Goal: Task Accomplishment & Management: Complete application form

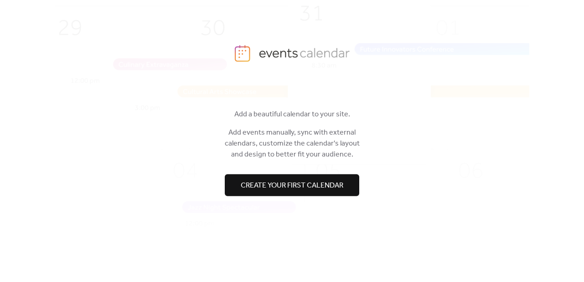
click at [293, 185] on span "Create your first calendar" at bounding box center [292, 185] width 103 height 11
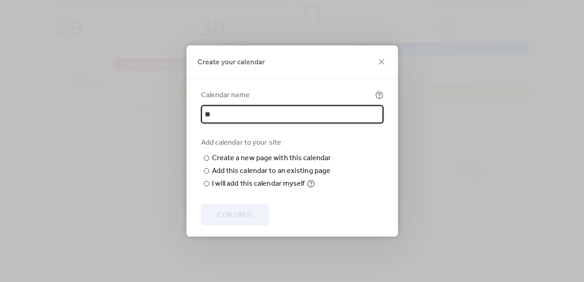
type input "*"
type input "**********"
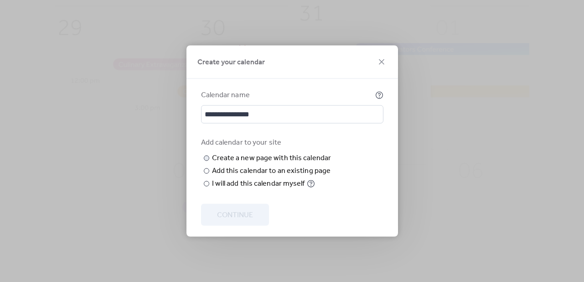
click at [0, 0] on input "text" at bounding box center [0, 0] width 0 height 0
click at [258, 176] on div "Add this calendar to an existing page" at bounding box center [271, 170] width 119 height 11
click at [0, 0] on div "Choose page" at bounding box center [0, 0] width 0 height 0
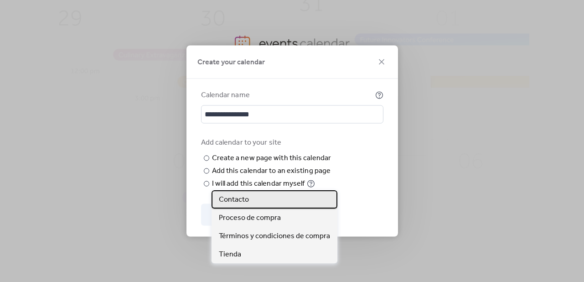
click at [233, 195] on span "Contacto" at bounding box center [234, 199] width 30 height 11
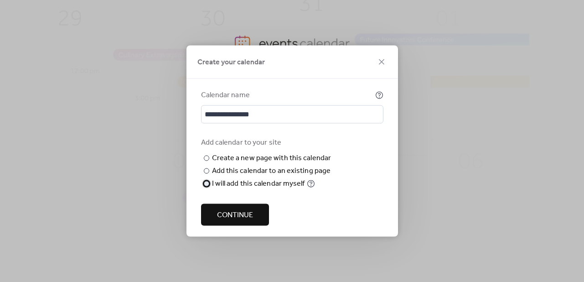
click at [231, 189] on div "I will add this calendar myself" at bounding box center [258, 183] width 93 height 11
click at [246, 212] on span "Continue" at bounding box center [235, 215] width 36 height 11
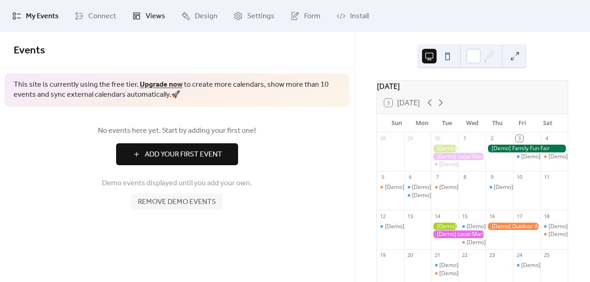
click at [138, 17] on icon at bounding box center [136, 15] width 9 height 9
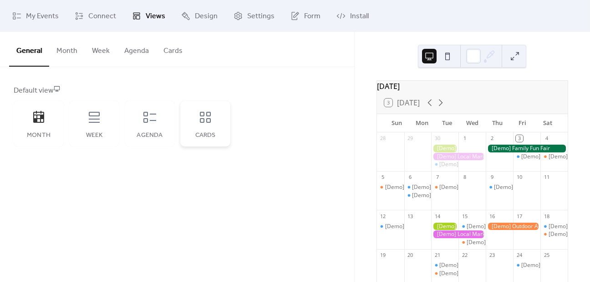
click at [214, 136] on div "Cards" at bounding box center [206, 135] width 32 height 7
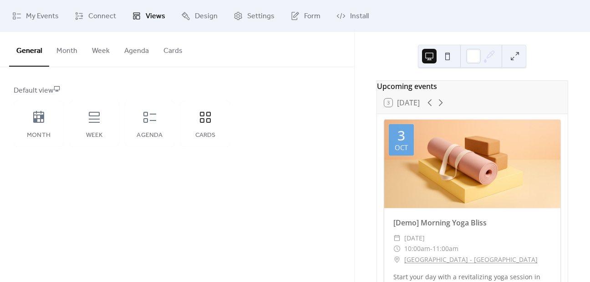
click at [70, 48] on button "Month" at bounding box center [67, 49] width 36 height 34
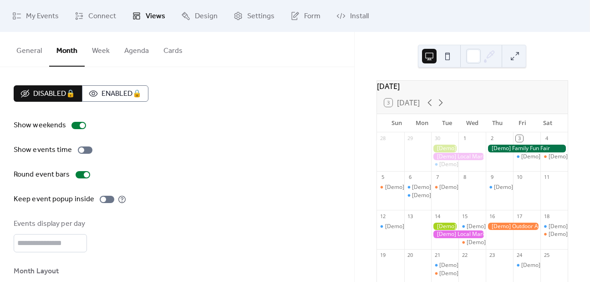
click at [166, 48] on button "Cards" at bounding box center [173, 49] width 34 height 34
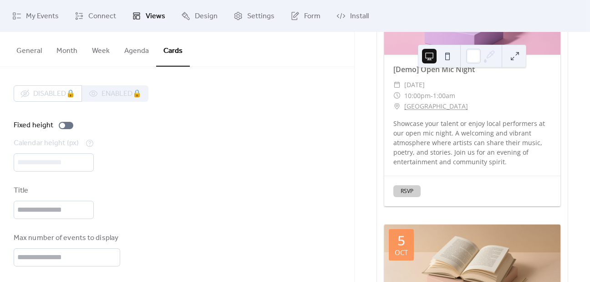
scroll to position [430, 0]
click at [450, 57] on button at bounding box center [448, 56] width 15 height 15
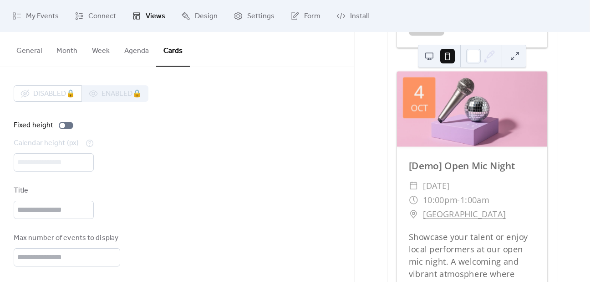
click at [432, 54] on button at bounding box center [429, 56] width 15 height 15
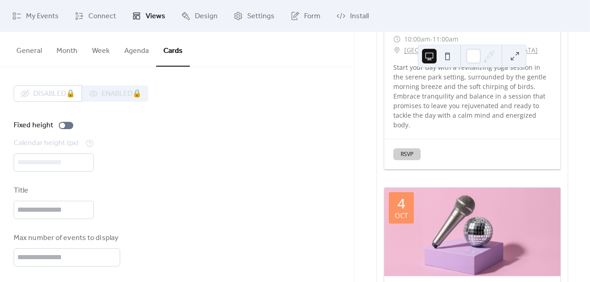
click at [519, 56] on button at bounding box center [515, 56] width 15 height 15
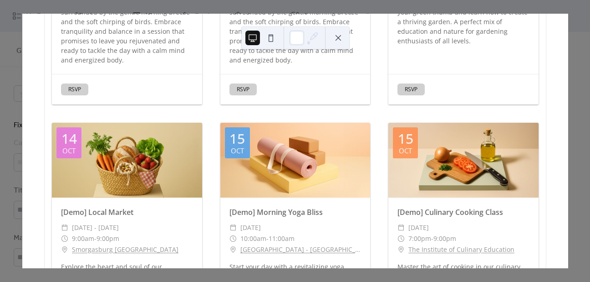
scroll to position [791, 0]
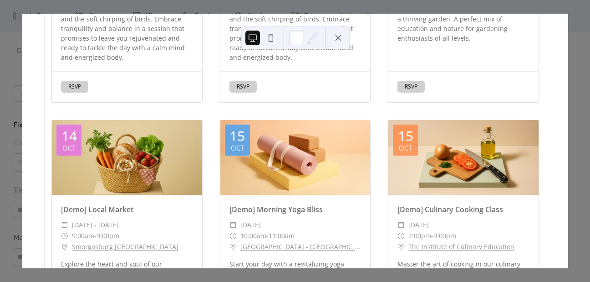
click at [344, 37] on button at bounding box center [338, 38] width 15 height 15
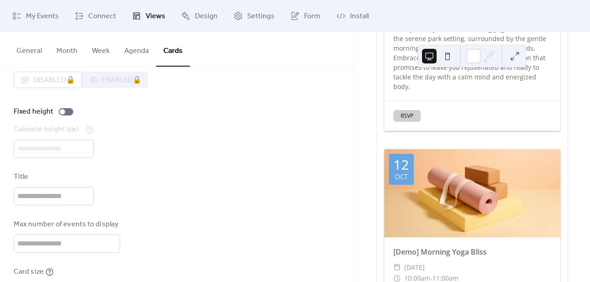
scroll to position [16, 0]
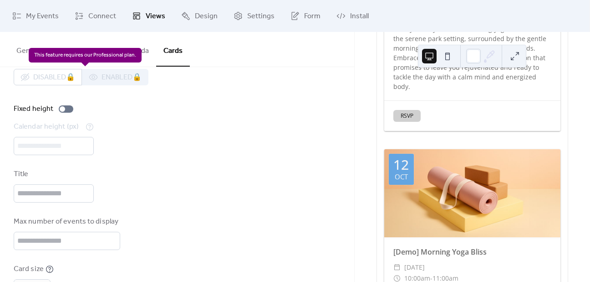
click at [124, 77] on div "Disabled 🔒 Enabled 🔒" at bounding box center [81, 77] width 135 height 16
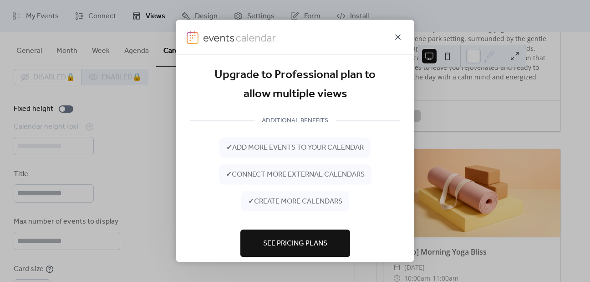
click at [400, 37] on icon at bounding box center [398, 36] width 11 height 11
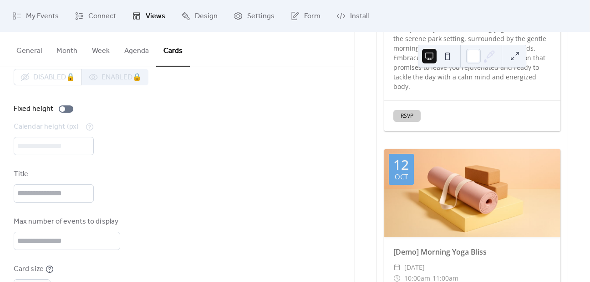
click at [131, 54] on button "Agenda" at bounding box center [136, 49] width 39 height 34
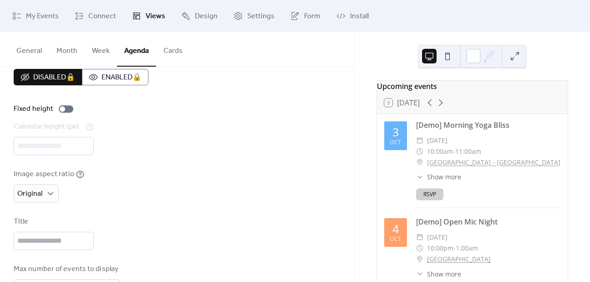
click at [100, 51] on button "Week" at bounding box center [101, 49] width 32 height 34
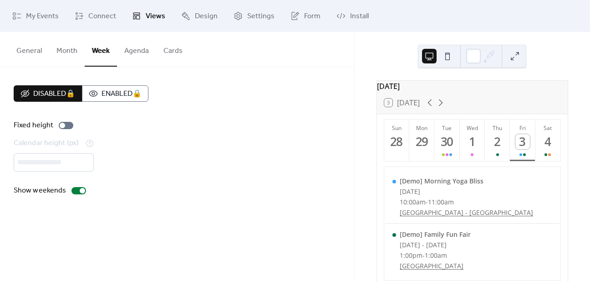
click at [66, 51] on button "Month" at bounding box center [67, 49] width 36 height 34
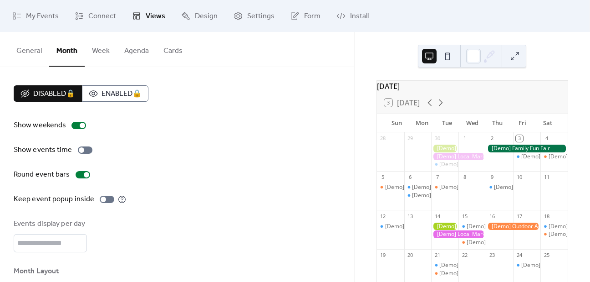
click at [35, 44] on button "General" at bounding box center [29, 49] width 40 height 34
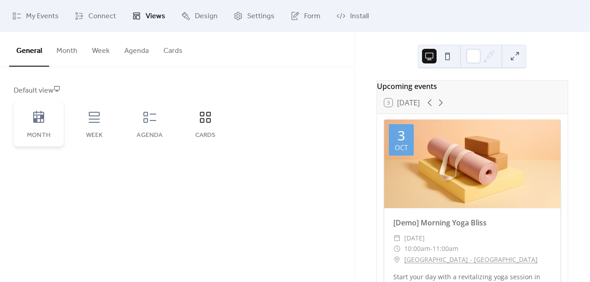
click at [46, 125] on div "Month" at bounding box center [39, 124] width 50 height 46
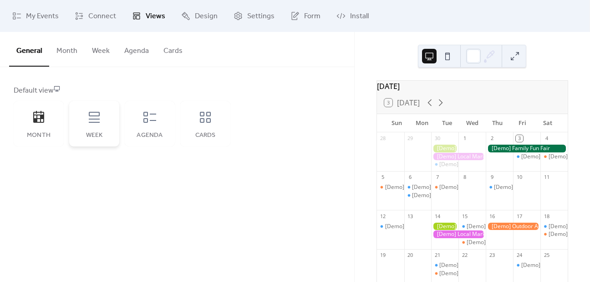
click at [112, 119] on div "Week" at bounding box center [94, 124] width 50 height 46
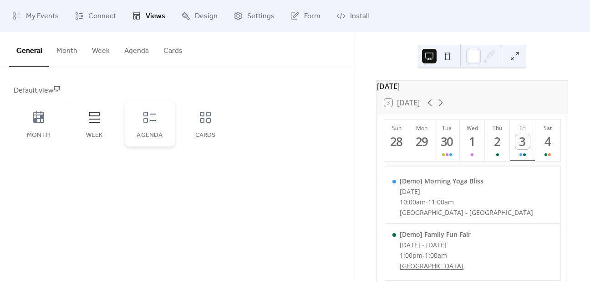
click at [151, 119] on icon at bounding box center [150, 117] width 15 height 15
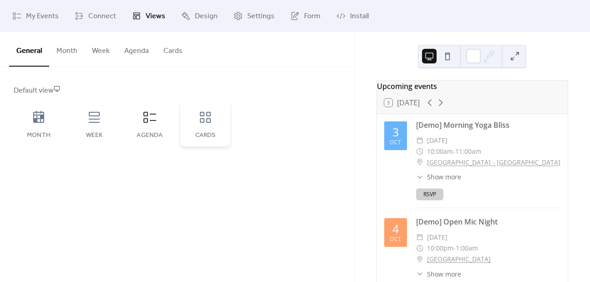
click at [211, 125] on div "Cards" at bounding box center [205, 124] width 50 height 46
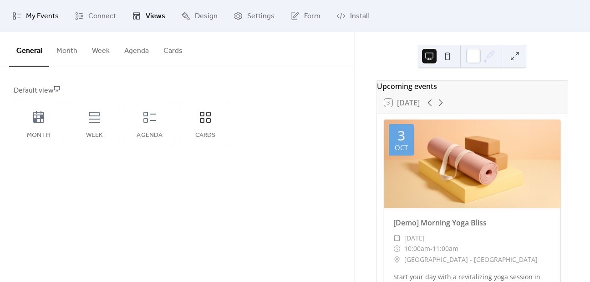
click at [36, 11] on span "My Events" at bounding box center [42, 16] width 33 height 11
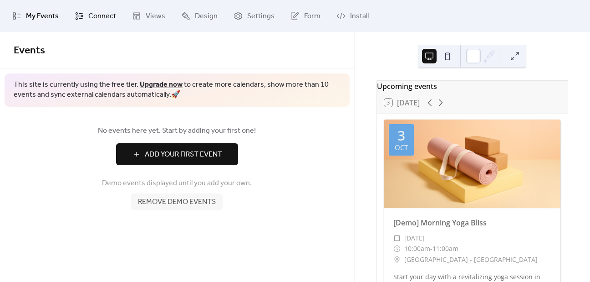
click at [83, 16] on link "Connect" at bounding box center [95, 16] width 55 height 25
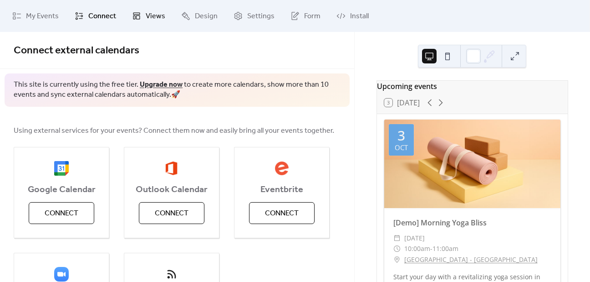
click at [142, 24] on link "Views" at bounding box center [148, 16] width 47 height 25
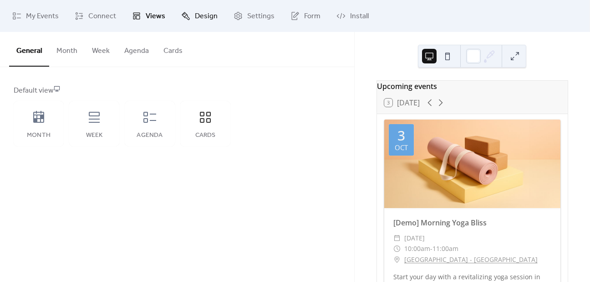
click at [195, 19] on span "Design" at bounding box center [206, 16] width 23 height 11
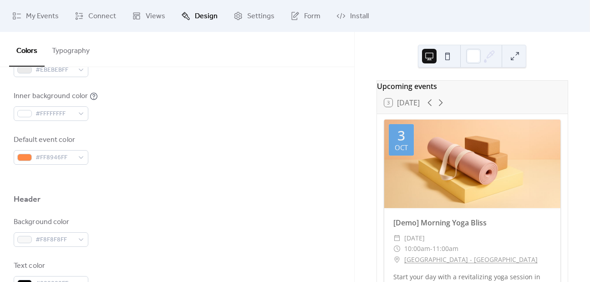
scroll to position [281, 0]
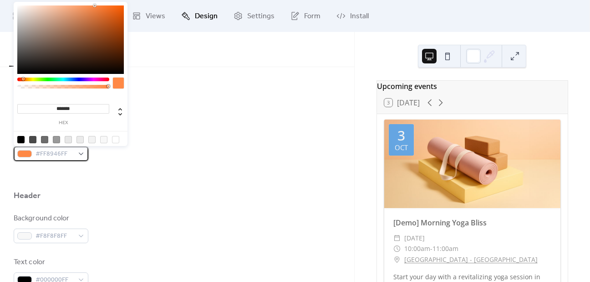
click at [78, 155] on div "#FF8946FF" at bounding box center [51, 153] width 75 height 15
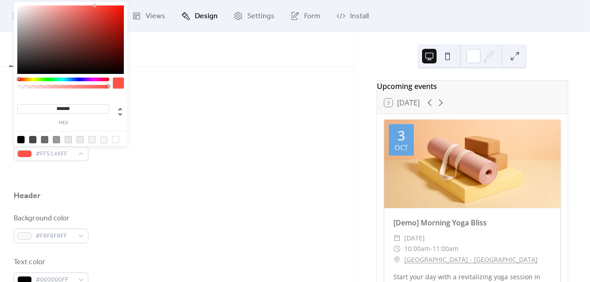
drag, startPoint x: 23, startPoint y: 80, endPoint x: 18, endPoint y: 79, distance: 5.1
click at [18, 79] on div at bounding box center [18, 78] width 3 height 3
drag, startPoint x: 116, startPoint y: 22, endPoint x: 123, endPoint y: 31, distance: 11.3
click at [123, 31] on div at bounding box center [70, 39] width 107 height 68
type input "*******"
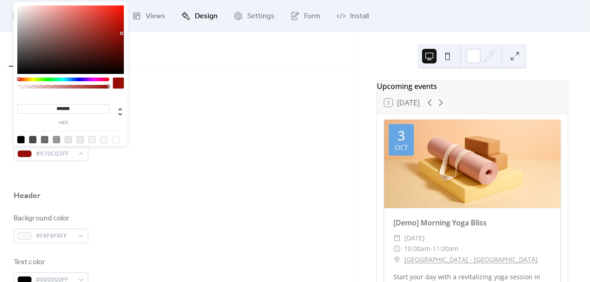
click at [122, 33] on div at bounding box center [70, 39] width 107 height 68
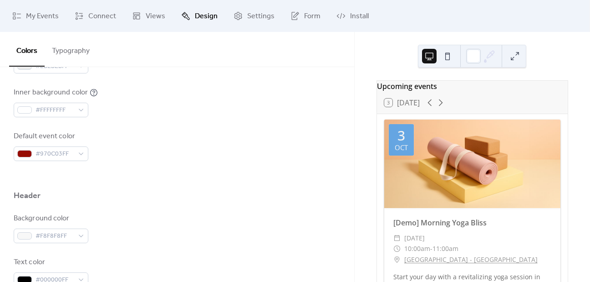
click at [160, 117] on div "Inner background color #FFFFFFFF" at bounding box center [177, 102] width 327 height 30
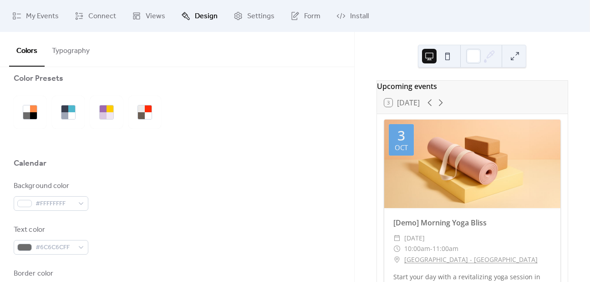
scroll to position [0, 0]
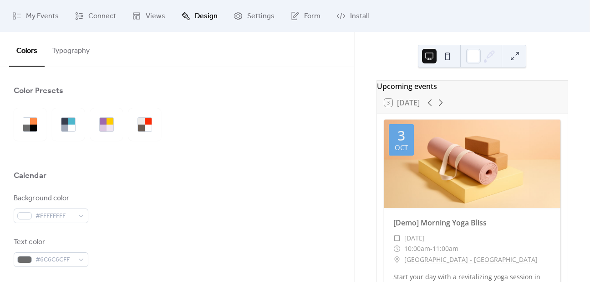
click at [518, 53] on button at bounding box center [515, 56] width 15 height 15
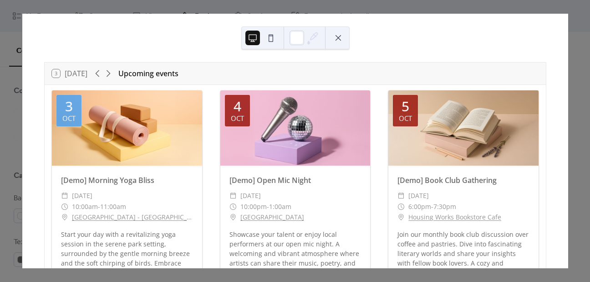
click at [341, 39] on button at bounding box center [338, 38] width 15 height 15
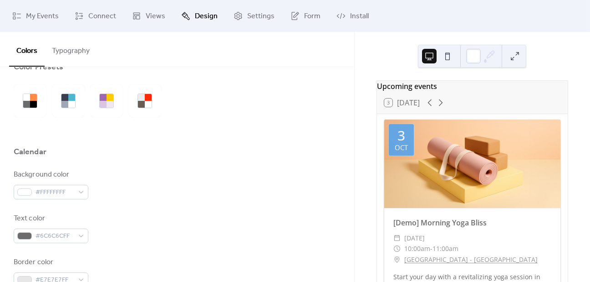
scroll to position [26, 0]
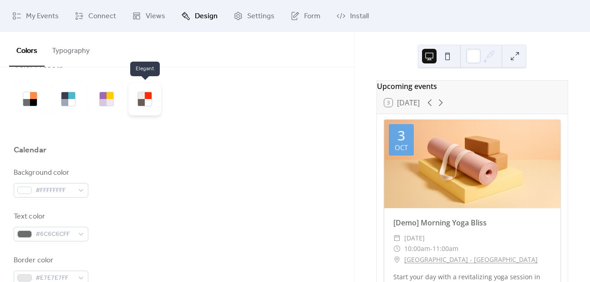
click at [146, 105] on div at bounding box center [148, 102] width 7 height 7
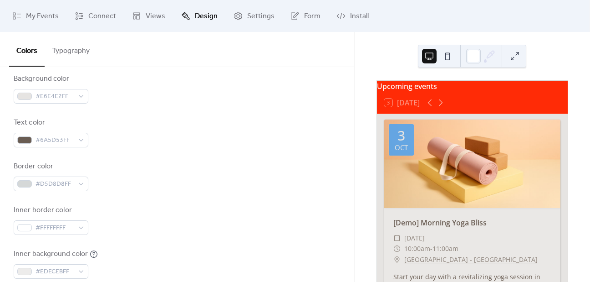
scroll to position [0, 0]
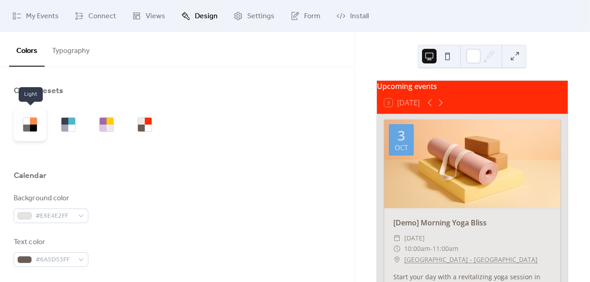
click at [31, 126] on div at bounding box center [33, 127] width 7 height 7
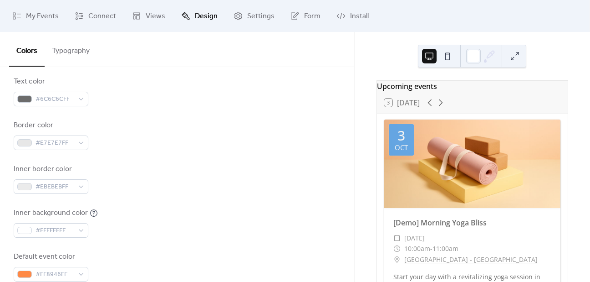
scroll to position [230, 0]
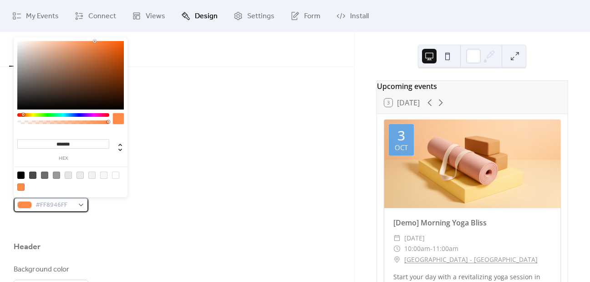
click at [81, 199] on div "#FF8946FF" at bounding box center [51, 204] width 75 height 15
click at [101, 71] on div at bounding box center [70, 75] width 107 height 68
drag, startPoint x: 110, startPoint y: 70, endPoint x: 118, endPoint y: 57, distance: 15.6
click at [118, 57] on div at bounding box center [70, 75] width 107 height 68
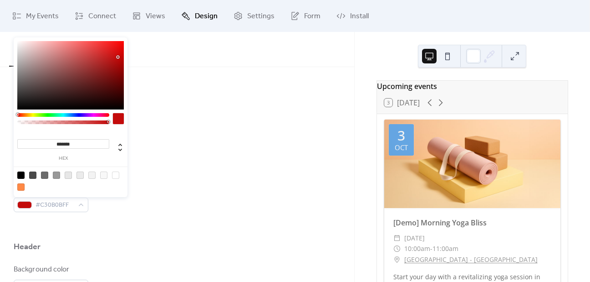
drag, startPoint x: 24, startPoint y: 113, endPoint x: 11, endPoint y: 114, distance: 12.8
click at [11, 114] on body "My Events Connect Views Design Settings Form Install Design Colors Typography C…" at bounding box center [295, 141] width 590 height 282
type input "*******"
drag, startPoint x: 121, startPoint y: 71, endPoint x: 125, endPoint y: 75, distance: 6.1
click at [124, 75] on div at bounding box center [70, 75] width 107 height 68
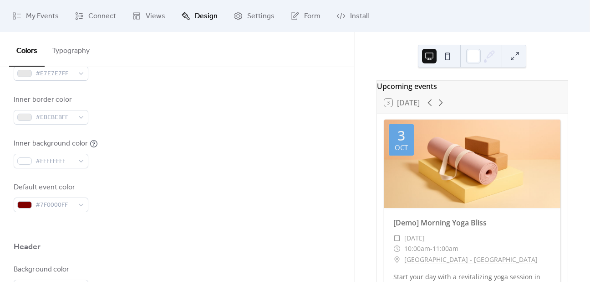
click at [166, 194] on div "Default event color #7F0000FF" at bounding box center [177, 197] width 327 height 30
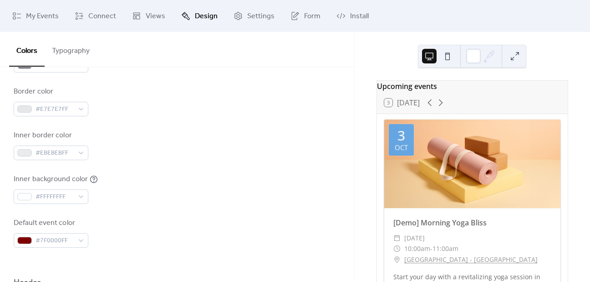
scroll to position [0, 0]
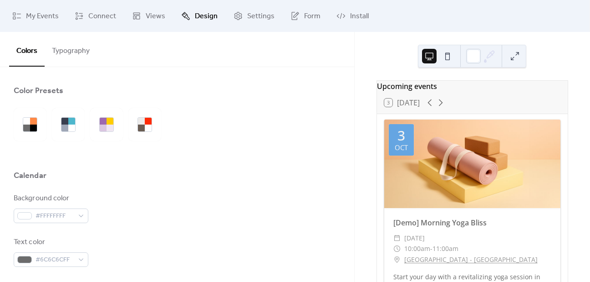
click at [74, 57] on button "Typography" at bounding box center [71, 49] width 52 height 34
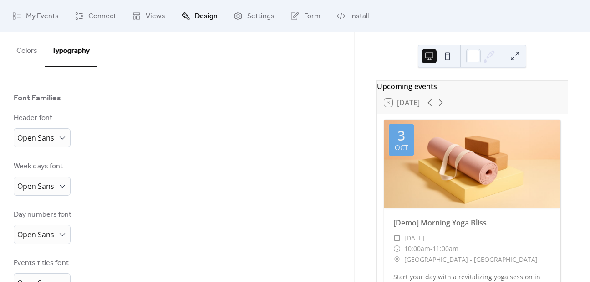
scroll to position [60, 0]
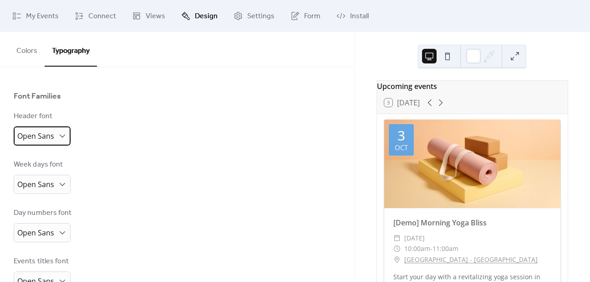
click at [51, 127] on div "Open Sans" at bounding box center [42, 135] width 57 height 19
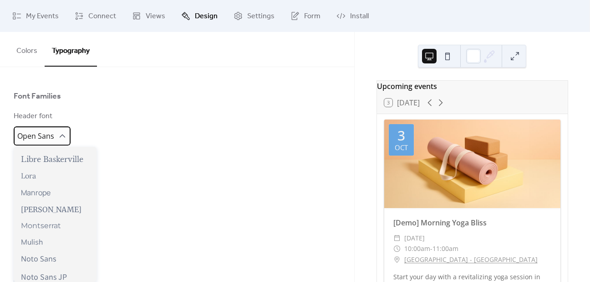
scroll to position [311, 0]
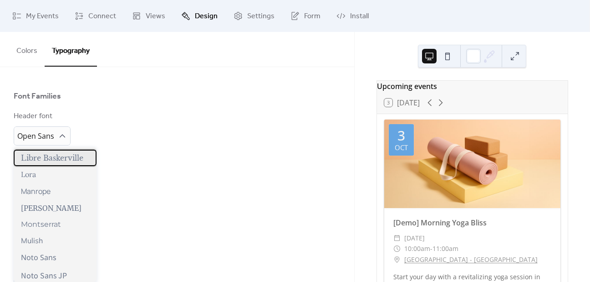
click at [58, 162] on span "Libre Baskerville" at bounding box center [52, 157] width 62 height 9
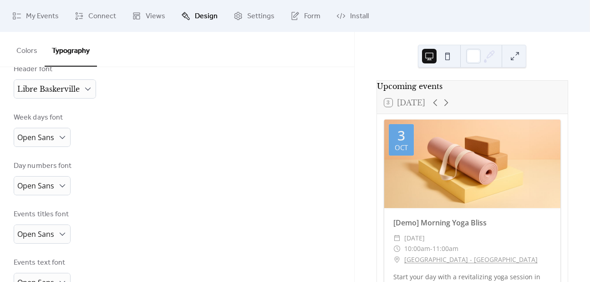
scroll to position [118, 0]
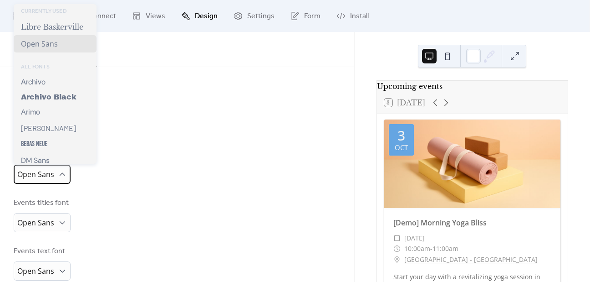
click at [57, 168] on div "Open Sans" at bounding box center [42, 173] width 57 height 19
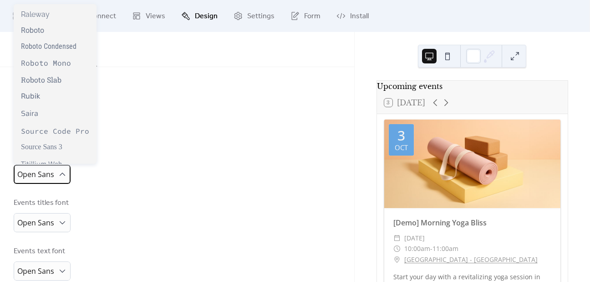
scroll to position [749, 0]
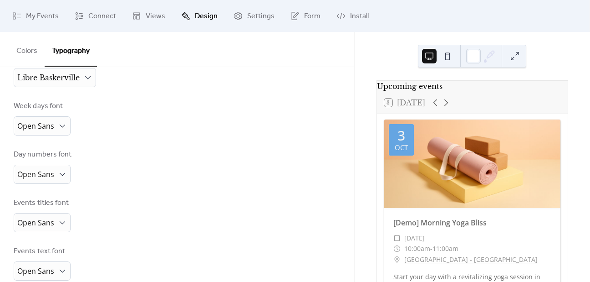
click at [158, 168] on div "Day numbers font Open Sans" at bounding box center [177, 166] width 327 height 35
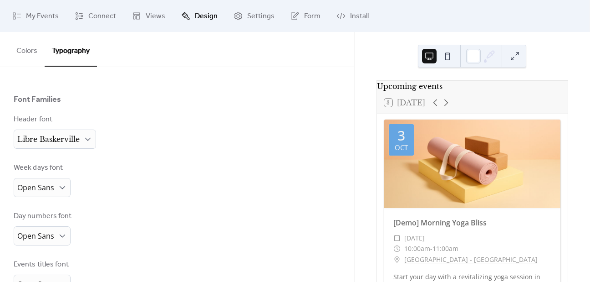
scroll to position [0, 0]
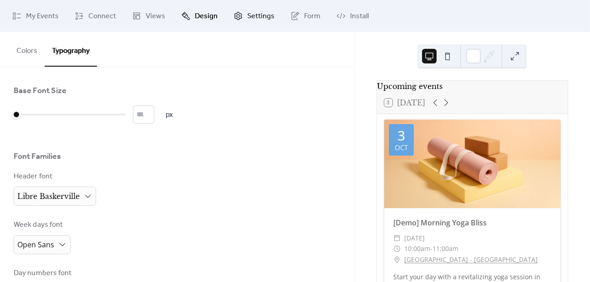
click at [247, 17] on span "Settings" at bounding box center [260, 16] width 27 height 11
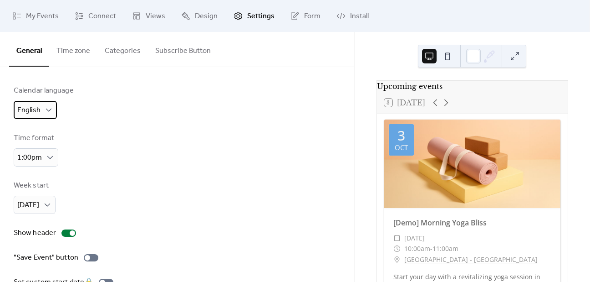
click at [43, 112] on div "English" at bounding box center [35, 110] width 43 height 18
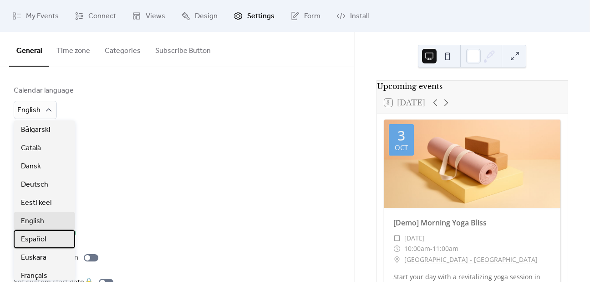
click at [51, 244] on div "Español" at bounding box center [45, 239] width 62 height 18
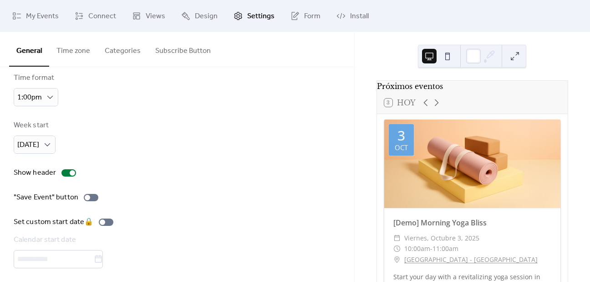
scroll to position [64, 0]
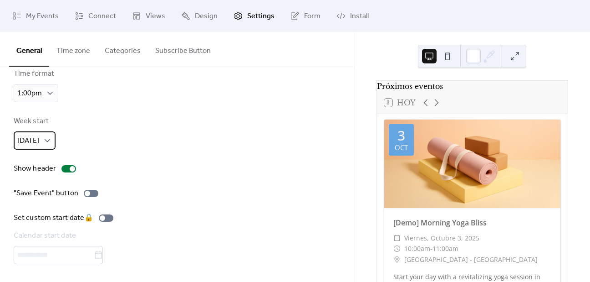
click at [41, 142] on div "[DATE]" at bounding box center [35, 140] width 42 height 18
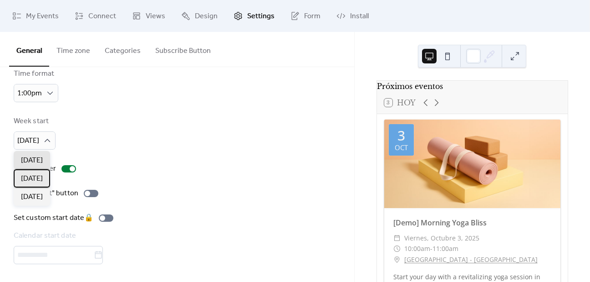
click at [43, 181] on span "[DATE]" at bounding box center [32, 178] width 22 height 11
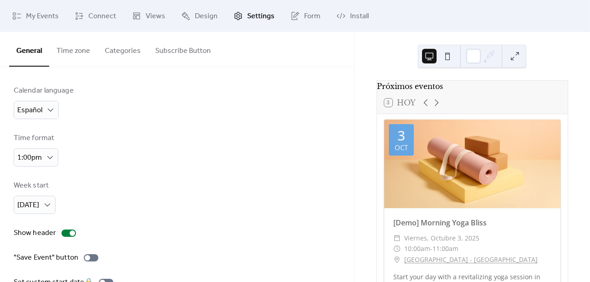
click at [71, 52] on button "Time zone" at bounding box center [73, 49] width 48 height 34
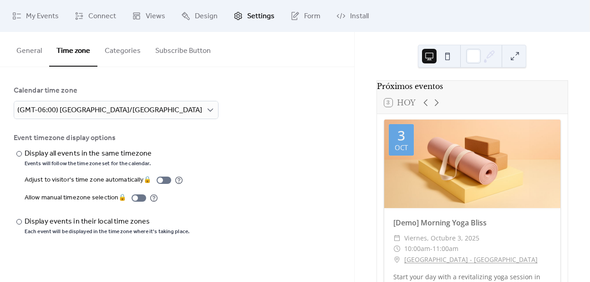
click at [112, 46] on button "Categories" at bounding box center [123, 49] width 51 height 34
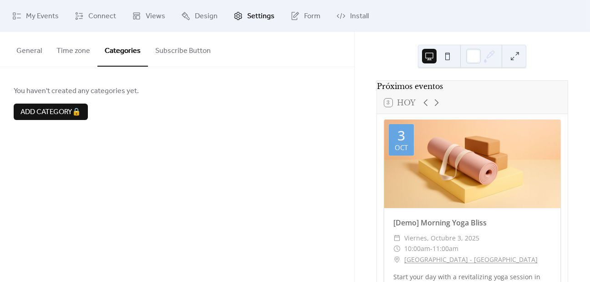
click at [183, 46] on button "Subscribe Button" at bounding box center [183, 49] width 70 height 34
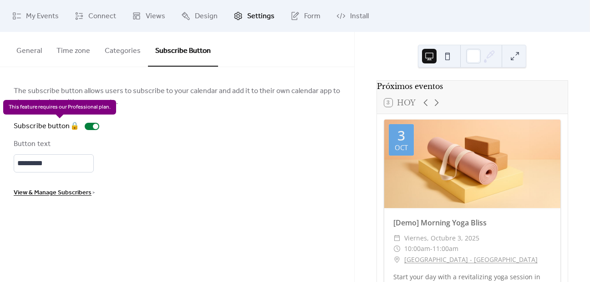
click at [93, 128] on div "Subscribe button 🔒" at bounding box center [58, 126] width 89 height 11
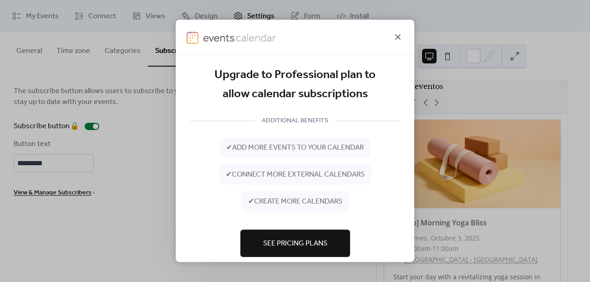
click at [395, 41] on icon at bounding box center [398, 36] width 11 height 11
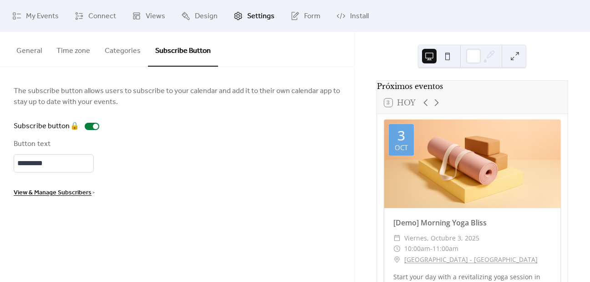
click at [29, 59] on button "General" at bounding box center [29, 49] width 40 height 34
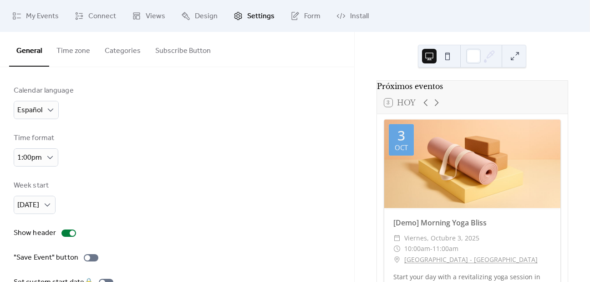
scroll to position [64, 0]
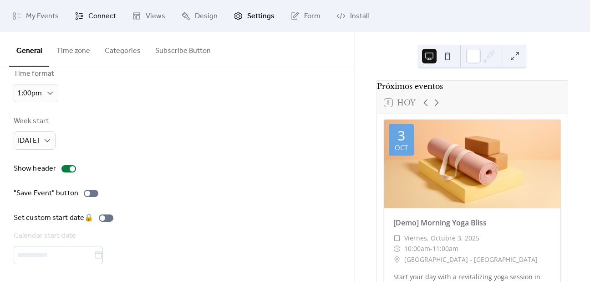
click at [101, 19] on span "Connect" at bounding box center [102, 16] width 28 height 11
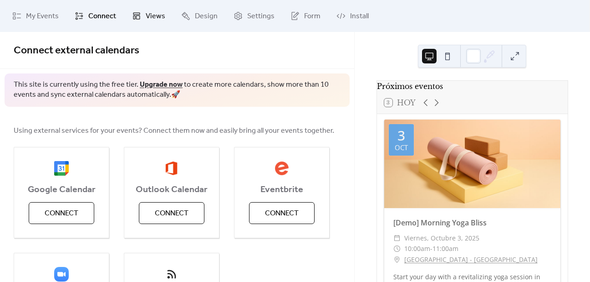
click at [155, 21] on span "Views" at bounding box center [156, 16] width 20 height 11
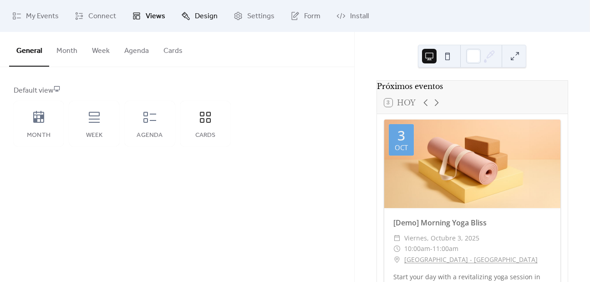
click at [187, 19] on icon at bounding box center [186, 16] width 8 height 8
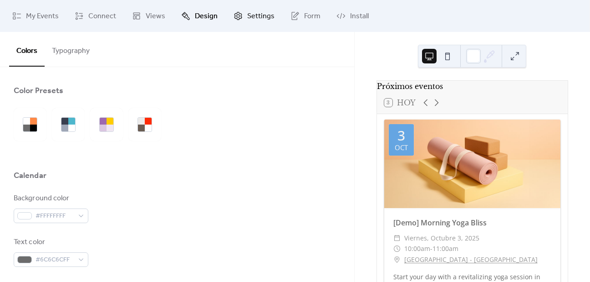
click at [242, 17] on link "Settings" at bounding box center [254, 16] width 55 height 25
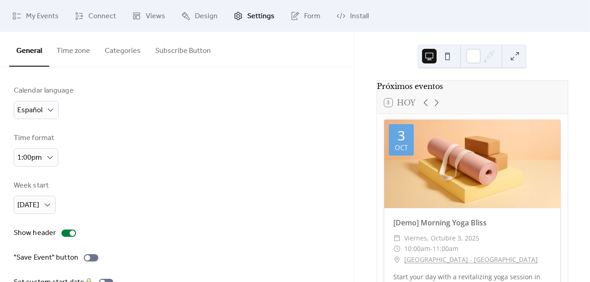
scroll to position [64, 0]
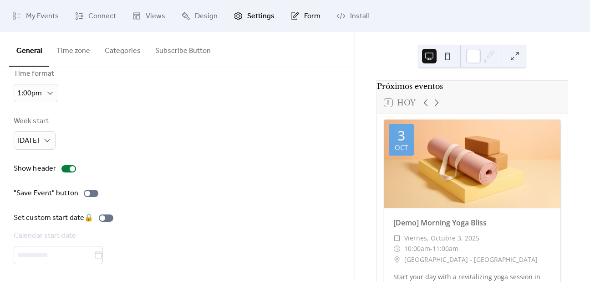
click at [298, 15] on link "Form" at bounding box center [306, 16] width 44 height 25
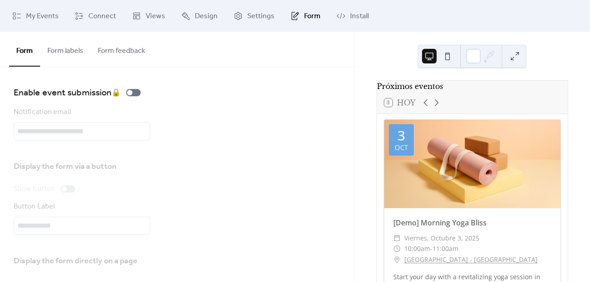
click at [68, 51] on button "Form labels" at bounding box center [65, 49] width 51 height 34
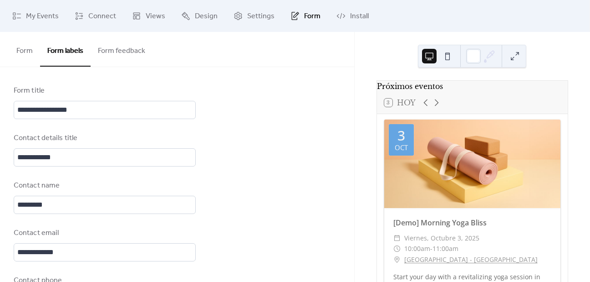
click at [131, 59] on button "Form feedback" at bounding box center [122, 49] width 62 height 34
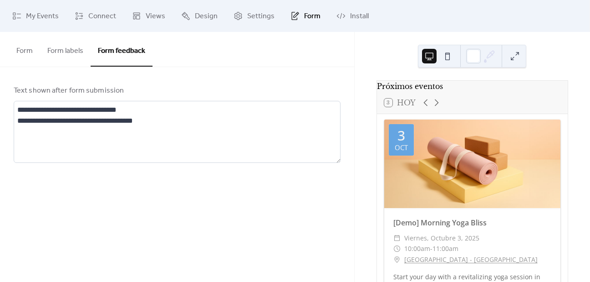
click at [71, 57] on button "Form labels" at bounding box center [65, 49] width 51 height 34
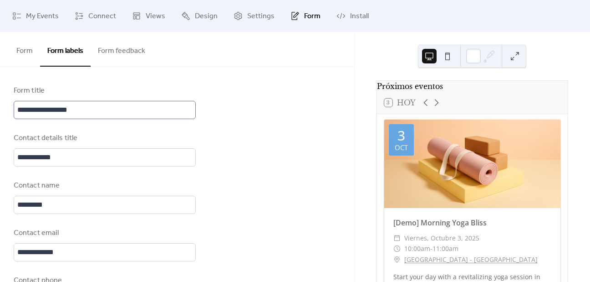
scroll to position [1, 0]
click at [342, 21] on link "Install" at bounding box center [353, 16] width 46 height 25
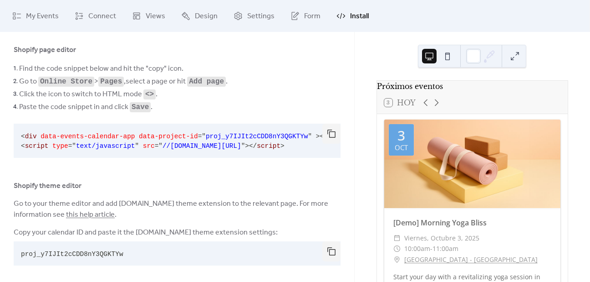
scroll to position [46, 0]
click at [330, 253] on button "button" at bounding box center [332, 251] width 18 height 20
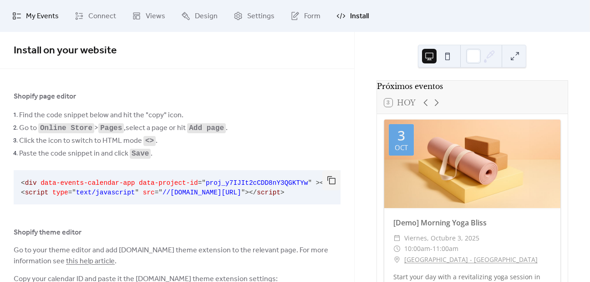
click at [47, 8] on link "My Events" at bounding box center [35, 16] width 60 height 25
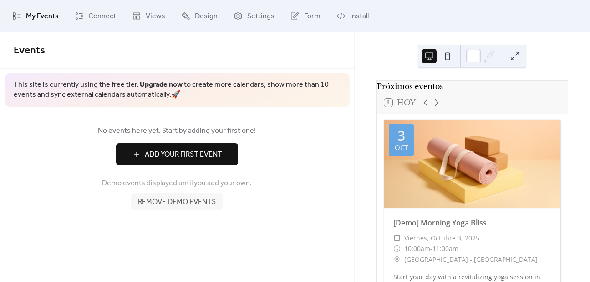
click at [208, 158] on span "Add Your First Event" at bounding box center [183, 154] width 77 height 11
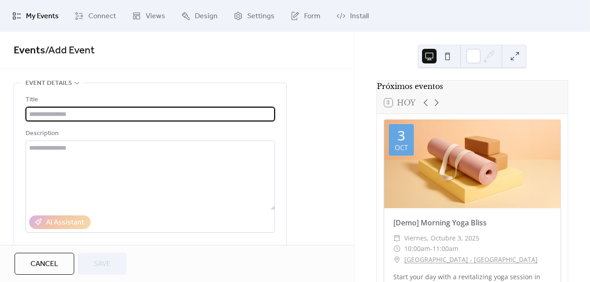
click at [122, 108] on input "text" at bounding box center [151, 114] width 250 height 15
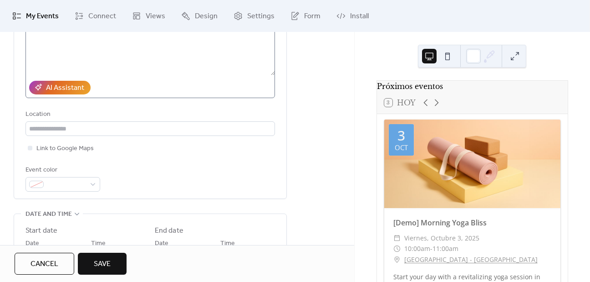
scroll to position [135, 0]
type input "**********"
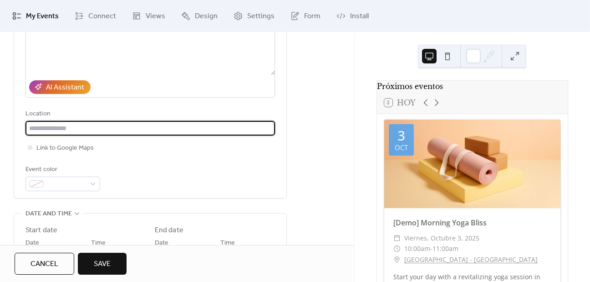
click at [112, 128] on input "text" at bounding box center [151, 128] width 250 height 15
type input "**********"
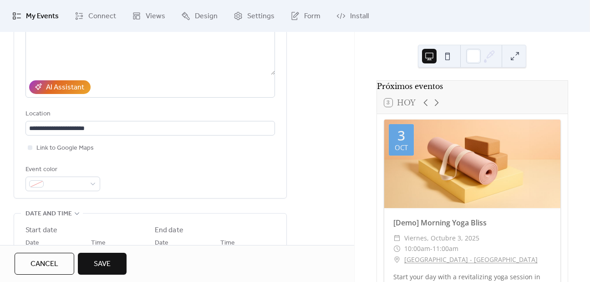
click at [125, 155] on div "**********" at bounding box center [151, 74] width 250 height 231
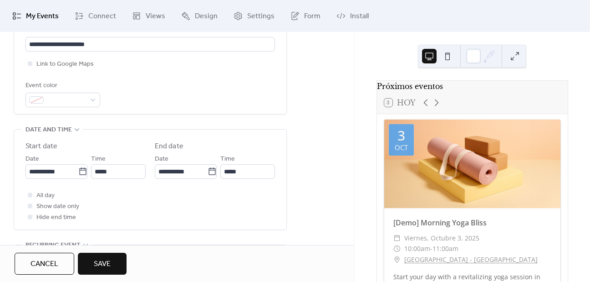
scroll to position [222, 0]
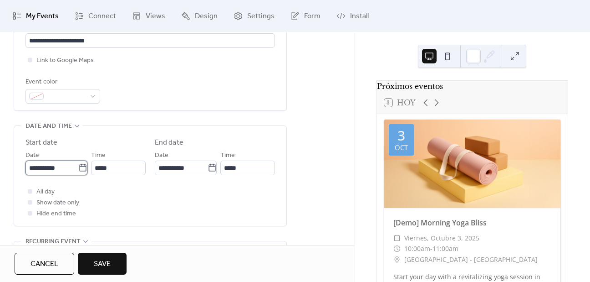
click at [67, 168] on input "**********" at bounding box center [52, 167] width 53 height 15
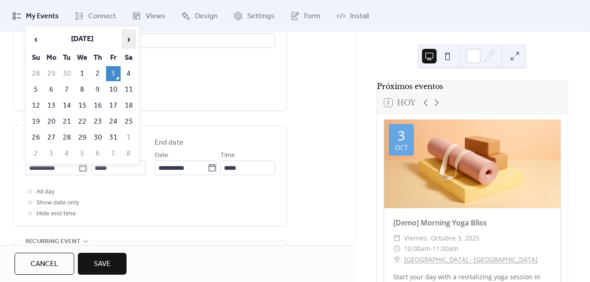
click at [131, 45] on span "›" at bounding box center [129, 39] width 14 height 18
click at [79, 69] on td "3" at bounding box center [82, 73] width 15 height 15
type input "**********"
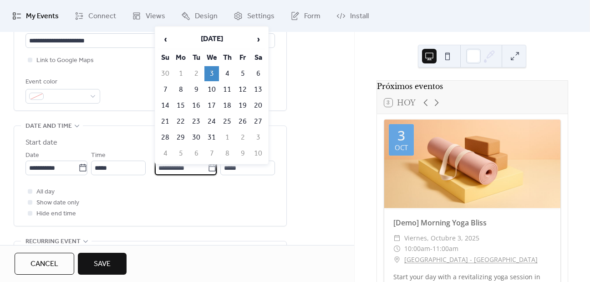
click at [193, 170] on input "**********" at bounding box center [181, 167] width 53 height 15
click at [230, 74] on td "4" at bounding box center [227, 73] width 15 height 15
type input "**********"
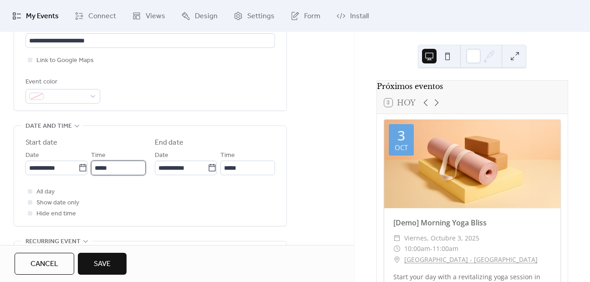
click at [118, 170] on input "*****" at bounding box center [118, 167] width 55 height 15
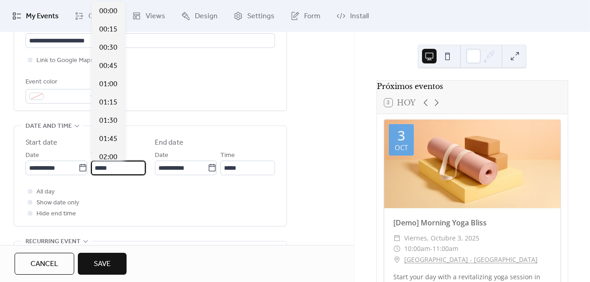
scroll to position [875, 0]
click at [118, 170] on input "*****" at bounding box center [118, 167] width 55 height 15
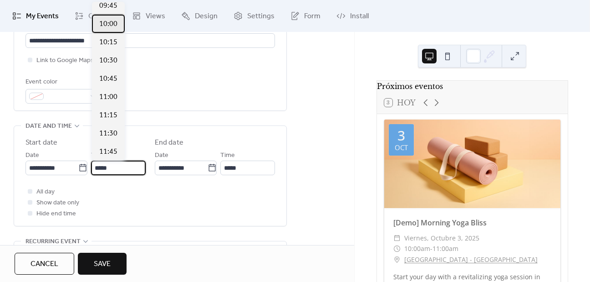
click at [103, 26] on span "10:00" at bounding box center [108, 24] width 18 height 11
type input "*****"
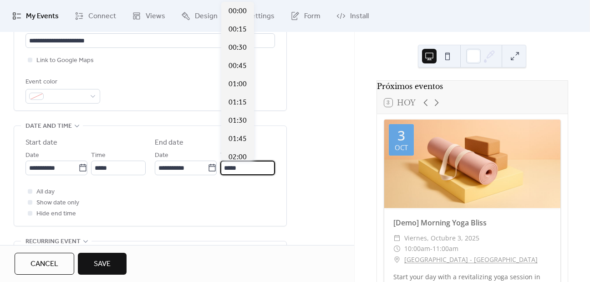
click at [246, 165] on input "*****" at bounding box center [248, 167] width 55 height 15
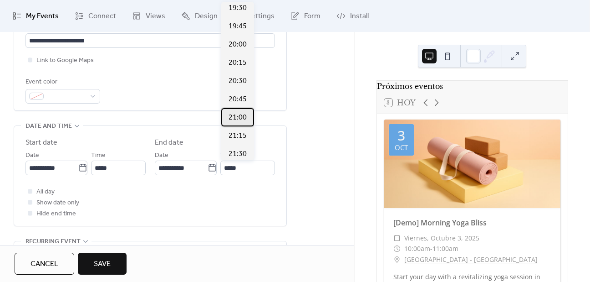
click at [241, 123] on div "21:00" at bounding box center [237, 117] width 33 height 18
type input "*****"
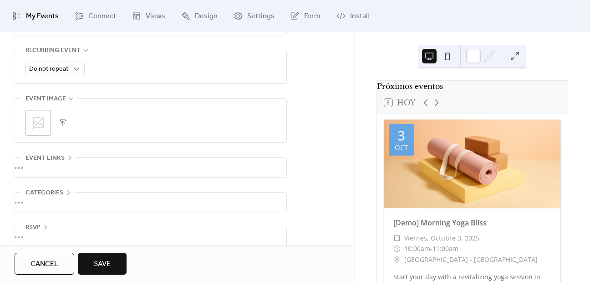
scroll to position [425, 0]
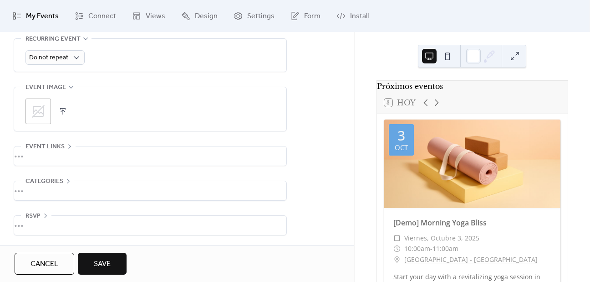
click at [36, 115] on icon at bounding box center [38, 111] width 13 height 13
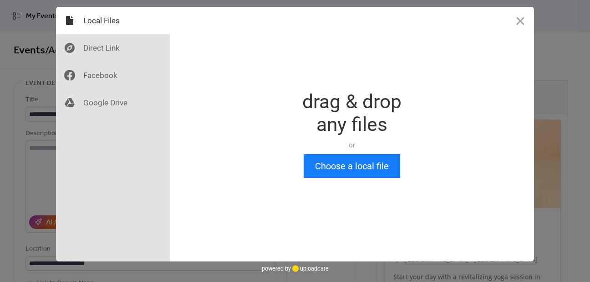
scroll to position [0, 0]
click at [567, 46] on div "Drop a file here drag & drop any files or Upload files from your computer Choos…" at bounding box center [295, 141] width 590 height 282
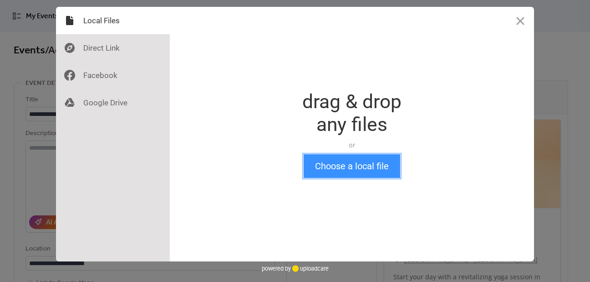
click at [344, 171] on button "Choose a local file" at bounding box center [352, 166] width 97 height 24
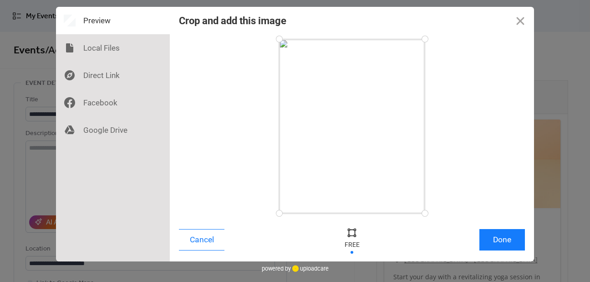
click at [353, 236] on div at bounding box center [352, 232] width 14 height 14
click at [351, 252] on div at bounding box center [352, 240] width 27 height 30
click at [281, 40] on div at bounding box center [283, 42] width 16 height 16
click at [423, 209] on div at bounding box center [423, 209] width 16 height 16
click at [508, 243] on button "Done" at bounding box center [503, 239] width 46 height 21
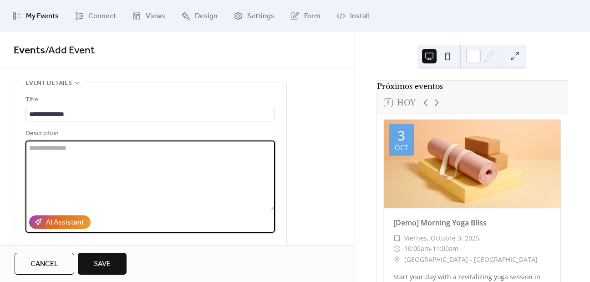
click at [132, 150] on textarea at bounding box center [151, 174] width 250 height 69
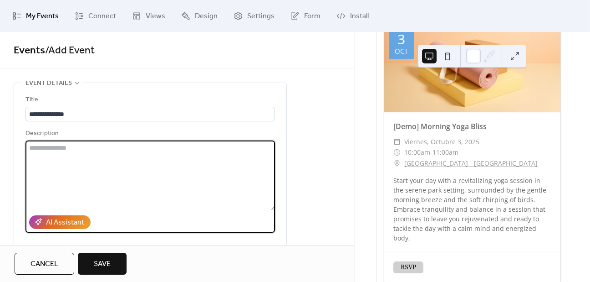
scroll to position [98, 0]
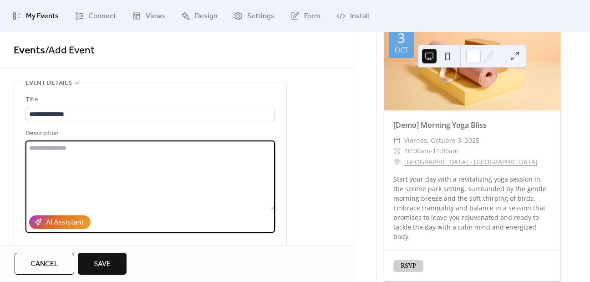
paste textarea "**********"
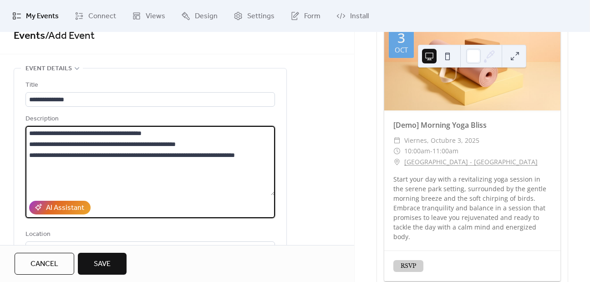
scroll to position [0, 0]
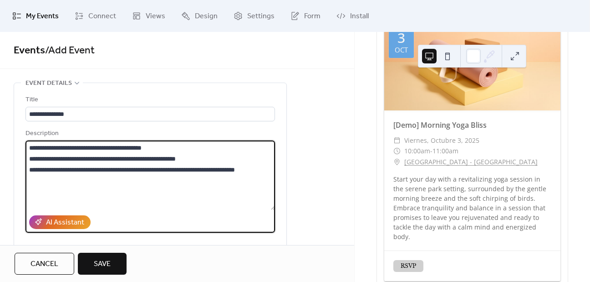
type textarea "**********"
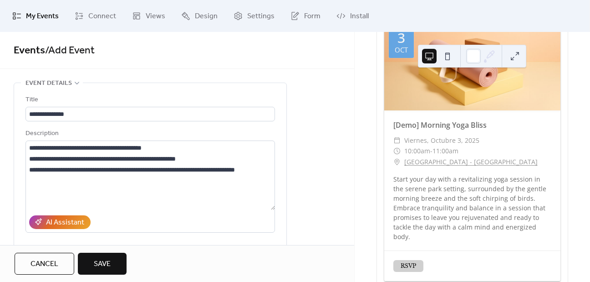
click at [115, 261] on button "Save" at bounding box center [102, 263] width 49 height 22
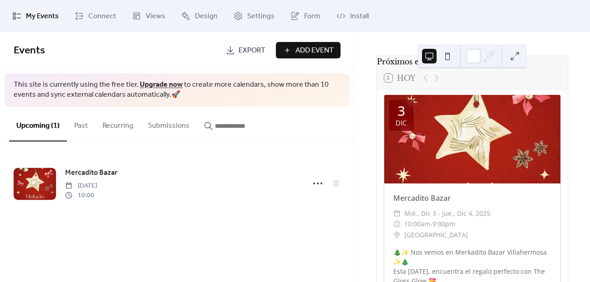
scroll to position [22, 0]
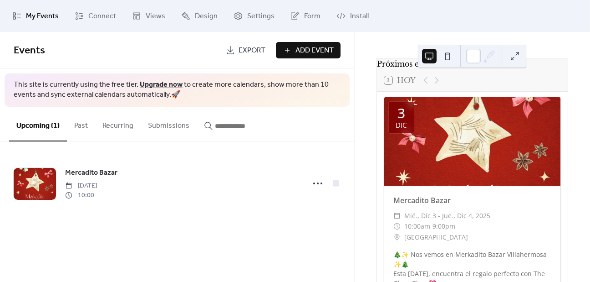
click at [474, 120] on div at bounding box center [473, 141] width 176 height 88
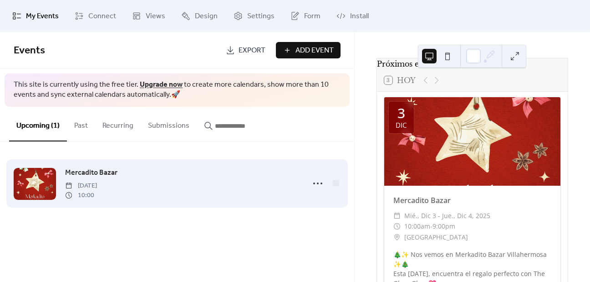
click at [44, 185] on div at bounding box center [35, 184] width 42 height 32
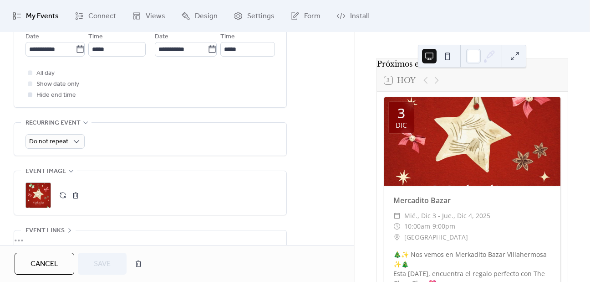
scroll to position [342, 0]
click at [39, 195] on div ";" at bounding box center [39, 194] width 26 height 26
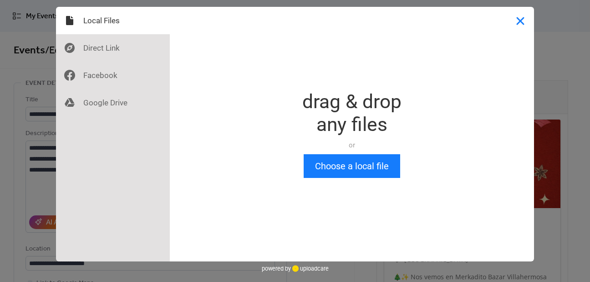
click at [523, 26] on button "Close" at bounding box center [520, 20] width 27 height 27
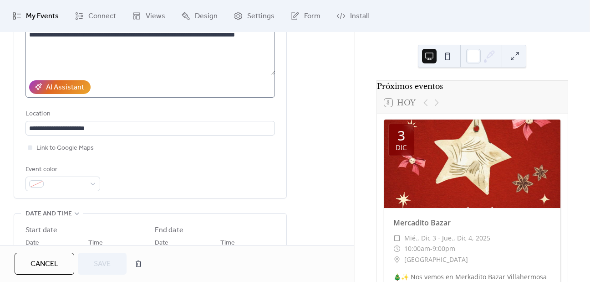
scroll to position [137, 0]
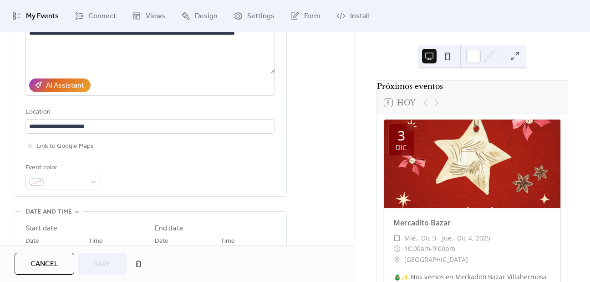
drag, startPoint x: 486, startPoint y: 170, endPoint x: 485, endPoint y: 142, distance: 27.8
click at [485, 142] on div at bounding box center [473, 163] width 176 height 88
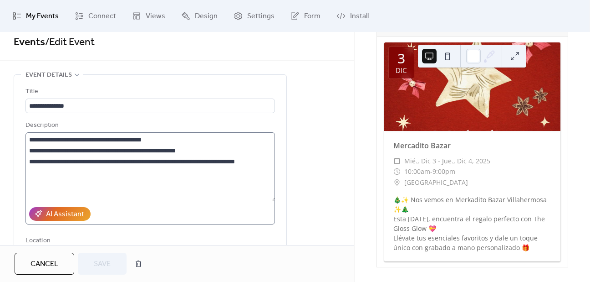
scroll to position [7, 0]
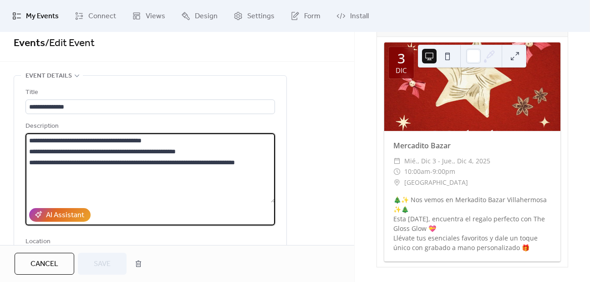
drag, startPoint x: 172, startPoint y: 139, endPoint x: 233, endPoint y: 137, distance: 61.1
click at [233, 137] on textarea "**********" at bounding box center [151, 167] width 250 height 69
type textarea "**********"
click at [109, 258] on span "Save" at bounding box center [102, 263] width 17 height 11
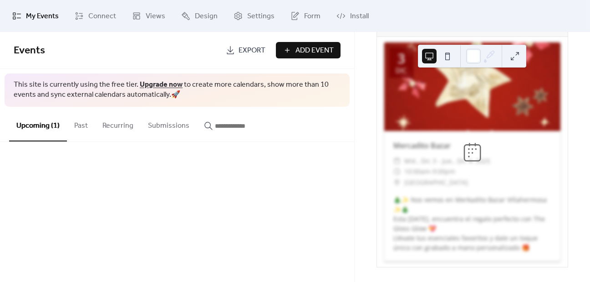
scroll to position [71, 0]
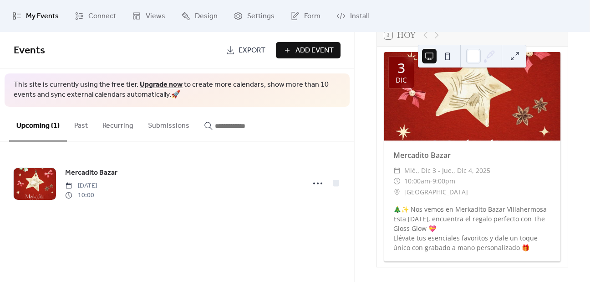
click at [289, 49] on button "Add Event" at bounding box center [308, 50] width 65 height 16
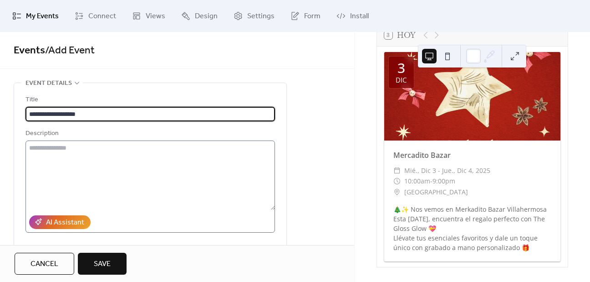
type input "**********"
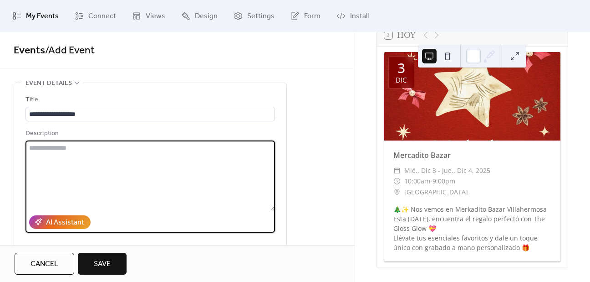
click at [143, 164] on textarea at bounding box center [151, 174] width 250 height 69
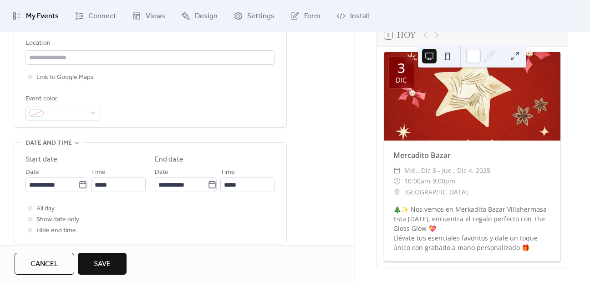
scroll to position [208, 0]
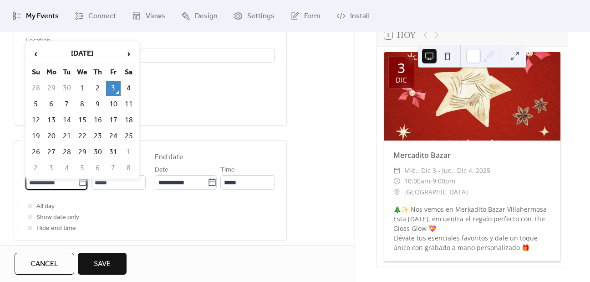
click at [57, 182] on input "**********" at bounding box center [52, 182] width 53 height 15
click at [128, 50] on span "›" at bounding box center [129, 54] width 14 height 18
click at [132, 84] on td "6" at bounding box center [129, 88] width 15 height 15
type input "**********"
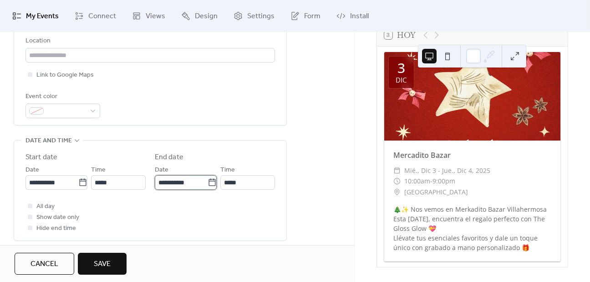
click at [194, 182] on input "**********" at bounding box center [181, 182] width 53 height 15
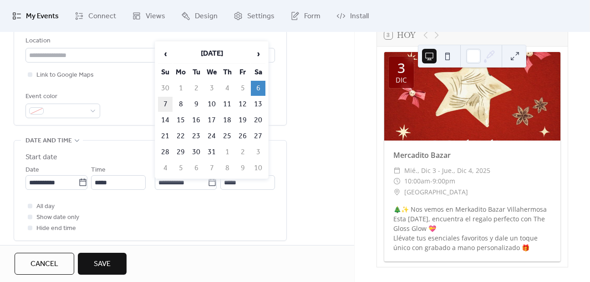
click at [168, 103] on td "7" at bounding box center [165, 104] width 15 height 15
type input "**********"
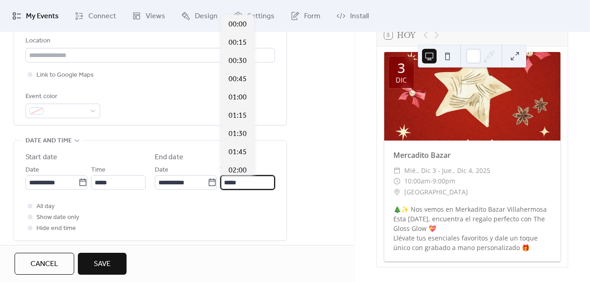
click at [246, 183] on input "*****" at bounding box center [248, 182] width 55 height 15
click at [230, 94] on span "21:00" at bounding box center [238, 97] width 18 height 11
type input "*****"
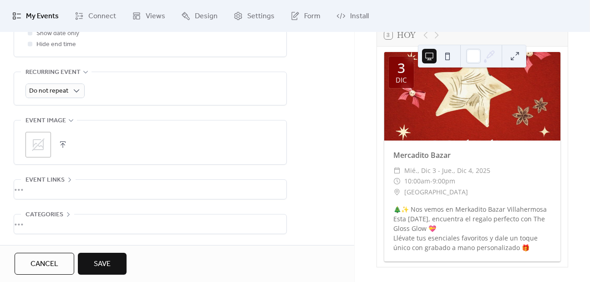
scroll to position [392, 0]
click at [32, 149] on icon at bounding box center [38, 144] width 13 height 13
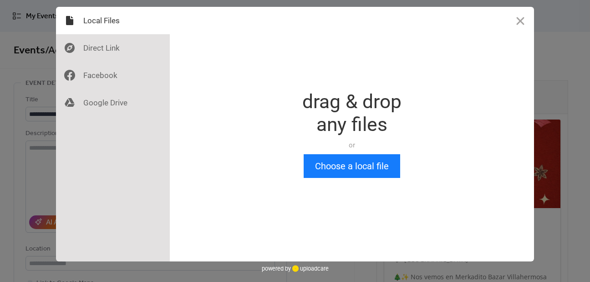
scroll to position [0, 0]
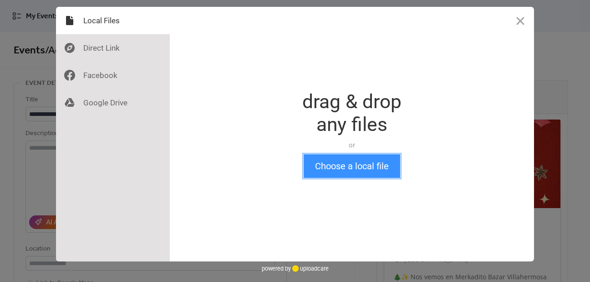
click at [366, 165] on button "Choose a local file" at bounding box center [352, 166] width 97 height 24
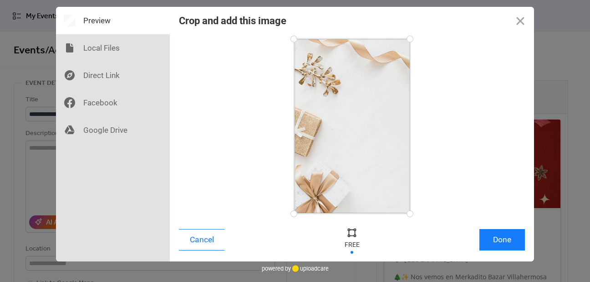
click at [352, 238] on div at bounding box center [352, 240] width 27 height 30
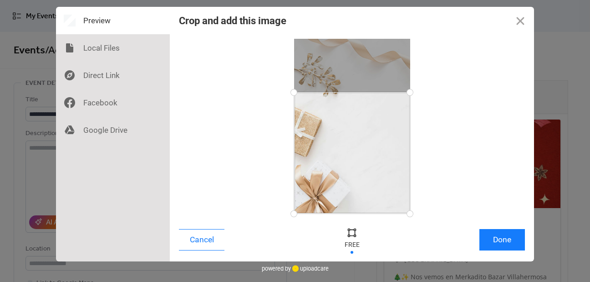
drag, startPoint x: 412, startPoint y: 37, endPoint x: 420, endPoint y: 92, distance: 56.1
click at [420, 92] on div at bounding box center [352, 126] width 346 height 174
drag, startPoint x: 366, startPoint y: 123, endPoint x: 368, endPoint y: 146, distance: 22.9
click at [368, 146] on div at bounding box center [352, 152] width 116 height 121
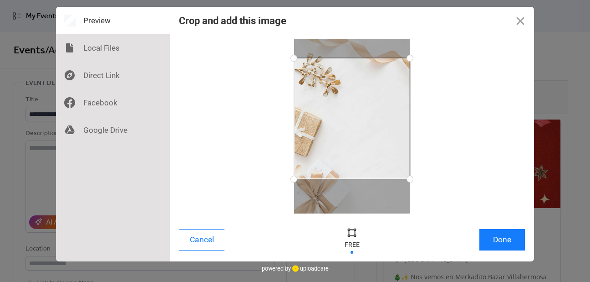
drag, startPoint x: 364, startPoint y: 132, endPoint x: 361, endPoint y: 97, distance: 34.7
click at [361, 97] on div at bounding box center [352, 118] width 116 height 121
click at [505, 235] on button "Done" at bounding box center [503, 239] width 46 height 21
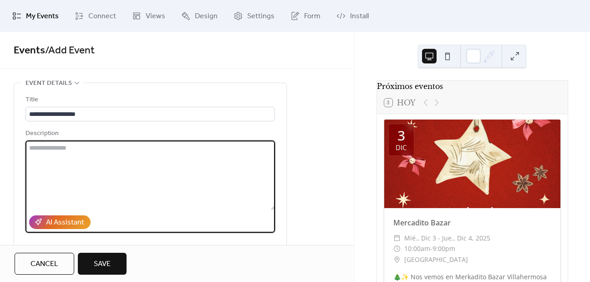
click at [36, 159] on textarea at bounding box center [151, 174] width 250 height 69
paste textarea "**********"
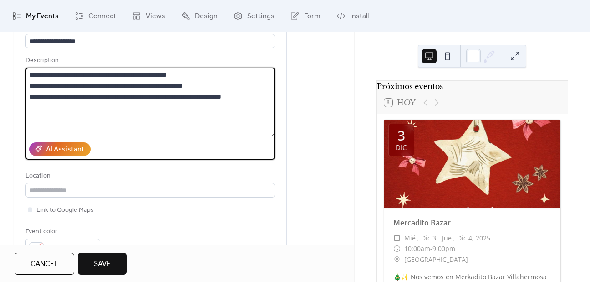
scroll to position [75, 0]
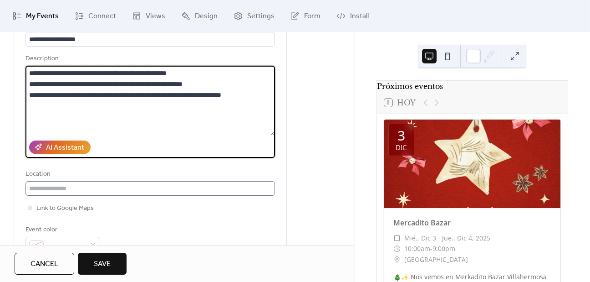
type textarea "**********"
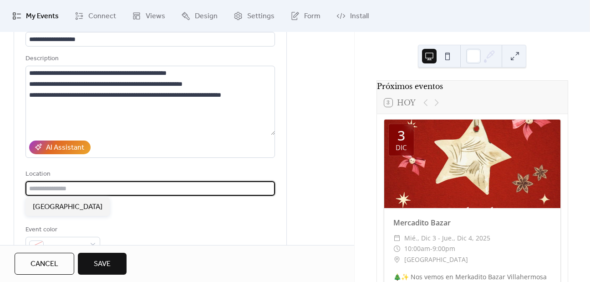
click at [89, 194] on input "text" at bounding box center [151, 188] width 250 height 15
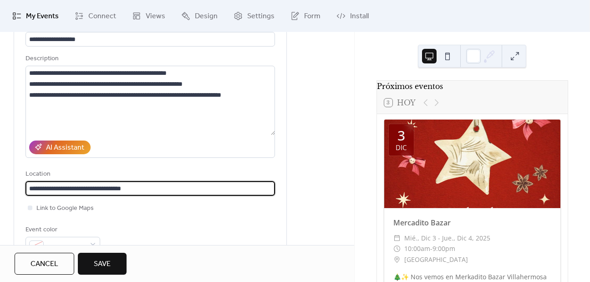
scroll to position [0, 0]
type input "**********"
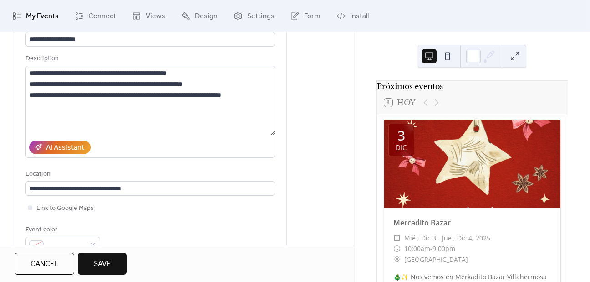
click at [102, 261] on span "Save" at bounding box center [102, 263] width 17 height 11
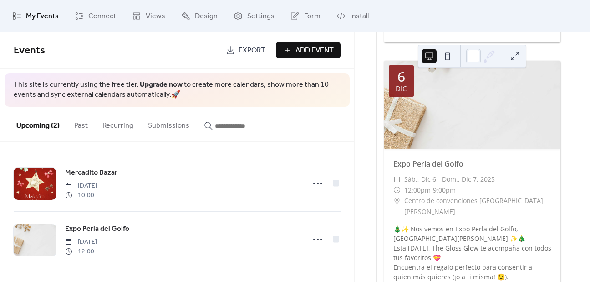
scroll to position [307, 0]
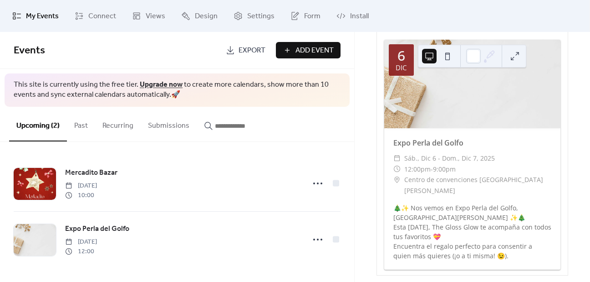
click at [322, 46] on span "Add Event" at bounding box center [315, 50] width 38 height 11
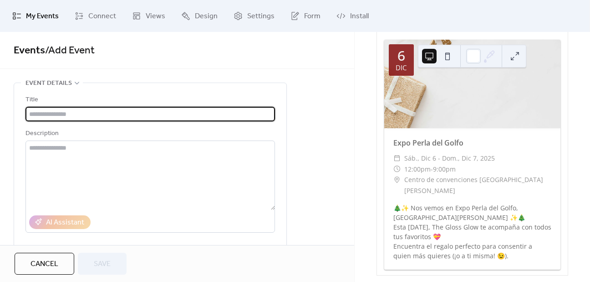
click at [109, 118] on input "text" at bounding box center [151, 114] width 250 height 15
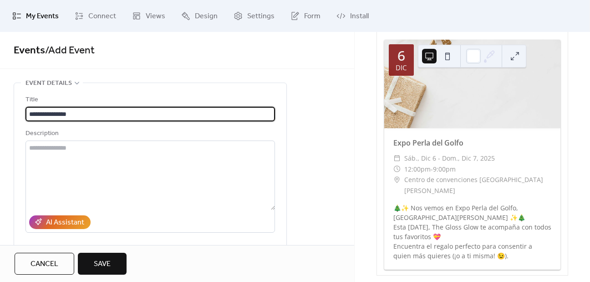
click at [47, 113] on input "**********" at bounding box center [151, 114] width 250 height 15
type input "**********"
click at [137, 176] on textarea at bounding box center [151, 174] width 250 height 69
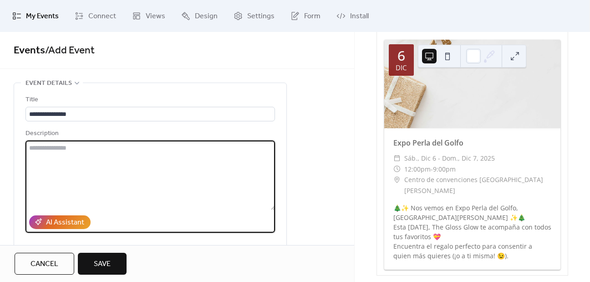
click at [99, 185] on textarea at bounding box center [151, 174] width 250 height 69
paste textarea "**********"
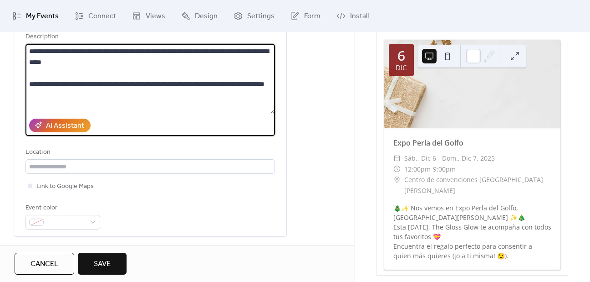
scroll to position [97, 0]
type textarea "**********"
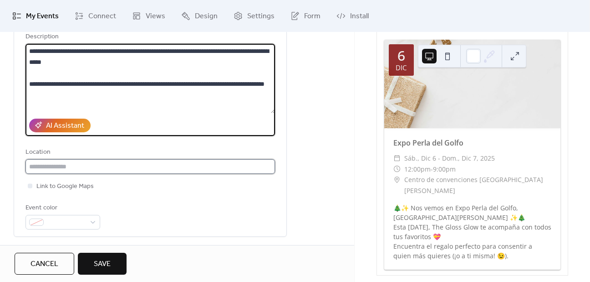
click at [85, 172] on input "text" at bounding box center [151, 166] width 250 height 15
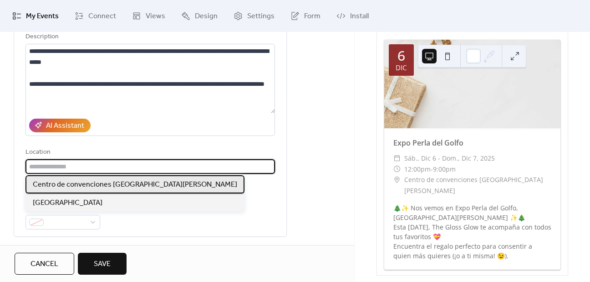
click at [93, 184] on span "Centro de convenciones [GEOGRAPHIC_DATA][PERSON_NAME]" at bounding box center [135, 184] width 205 height 11
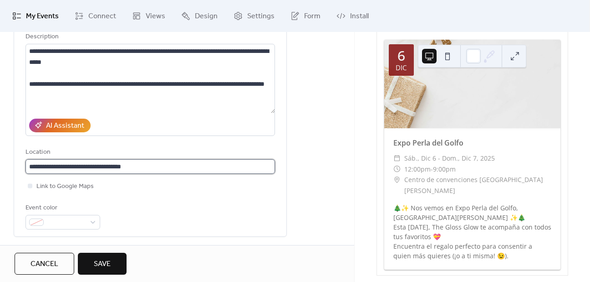
click at [159, 166] on input "**********" at bounding box center [151, 166] width 250 height 15
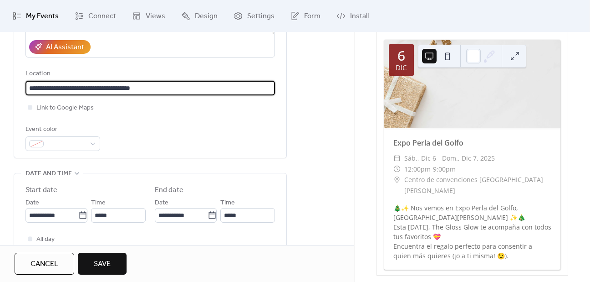
scroll to position [257, 0]
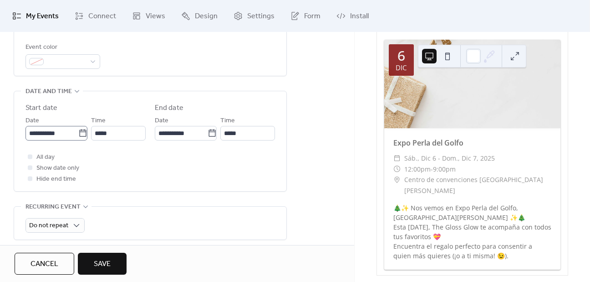
type input "**********"
click at [62, 130] on input "**********" at bounding box center [52, 133] width 53 height 15
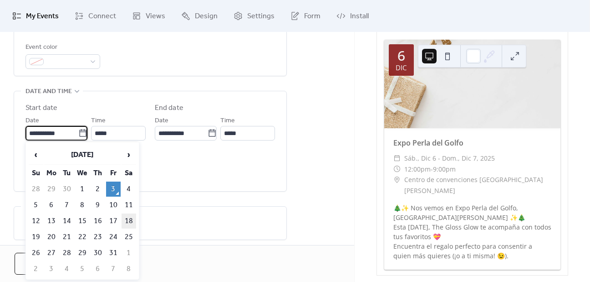
click at [129, 218] on td "18" at bounding box center [129, 220] width 15 height 15
type input "**********"
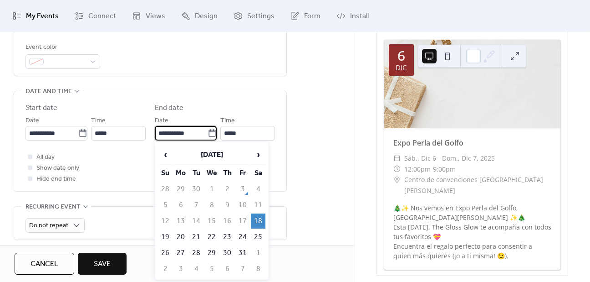
click at [174, 134] on input "**********" at bounding box center [181, 133] width 53 height 15
click at [168, 234] on td "19" at bounding box center [165, 236] width 15 height 15
type input "**********"
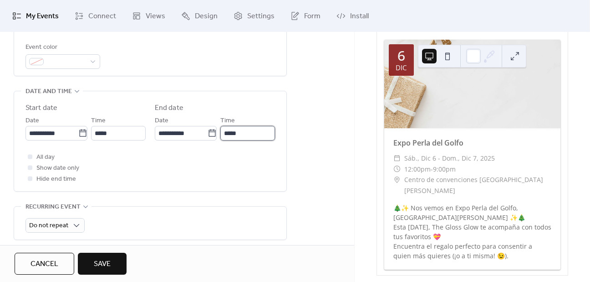
click at [241, 135] on input "*****" at bounding box center [248, 133] width 55 height 15
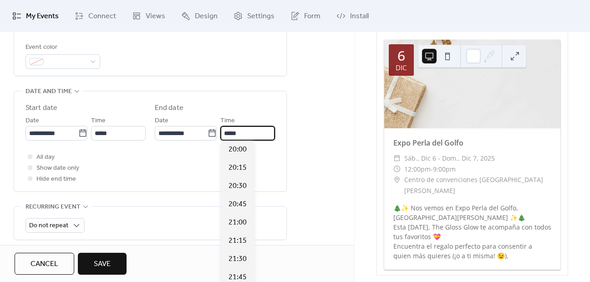
scroll to position [1463, 0]
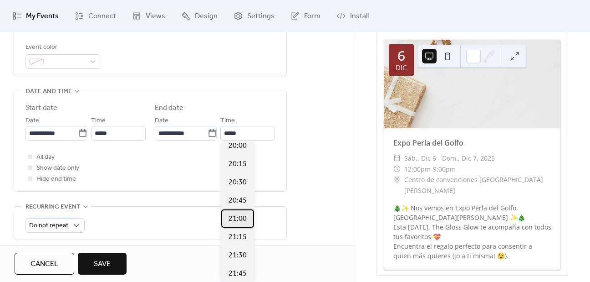
click at [241, 217] on span "21:00" at bounding box center [238, 218] width 18 height 11
type input "*****"
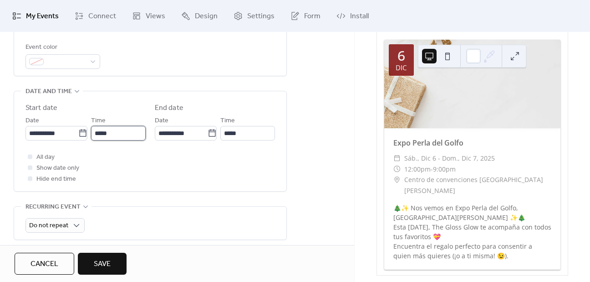
click at [95, 130] on input "*****" at bounding box center [118, 133] width 55 height 15
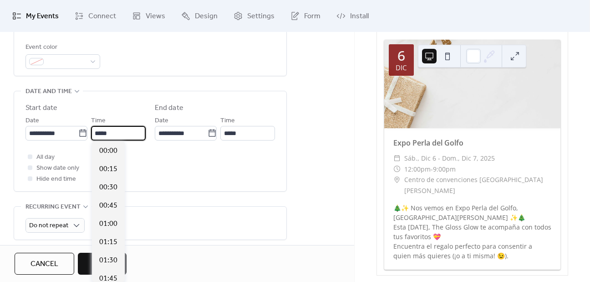
scroll to position [875, 0]
click at [108, 146] on span "12:00" at bounding box center [108, 150] width 18 height 11
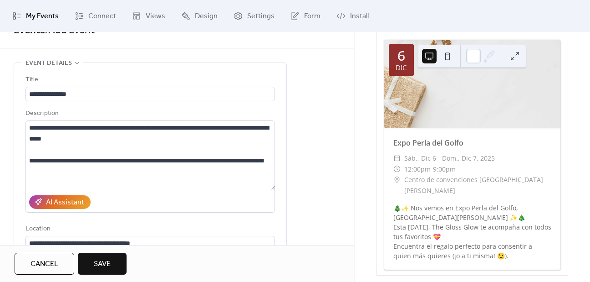
scroll to position [0, 0]
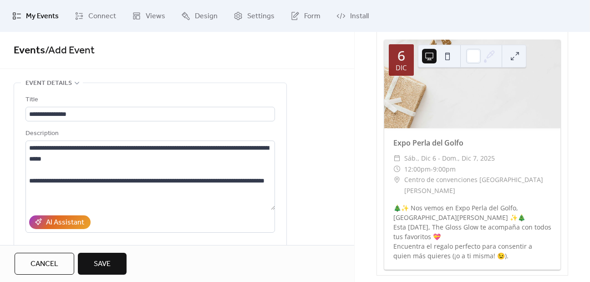
click at [113, 267] on button "Save" at bounding box center [102, 263] width 49 height 22
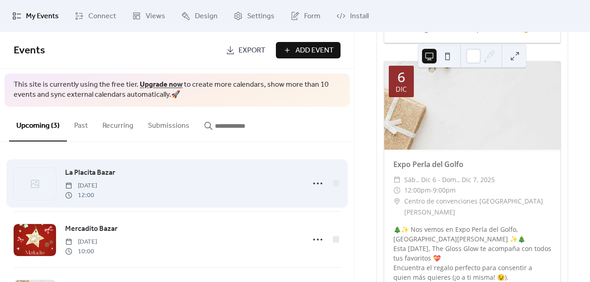
click at [37, 185] on icon at bounding box center [35, 184] width 8 height 8
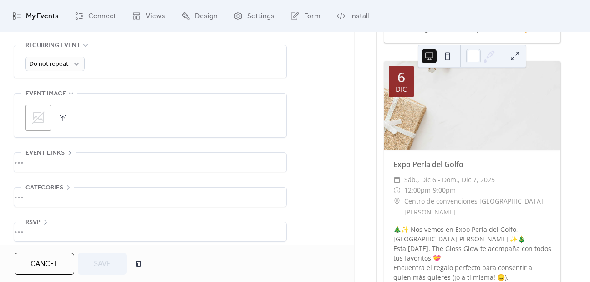
scroll to position [419, 0]
click at [46, 108] on div ";" at bounding box center [39, 117] width 26 height 26
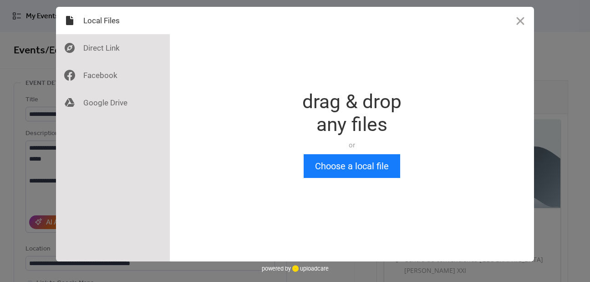
scroll to position [0, 0]
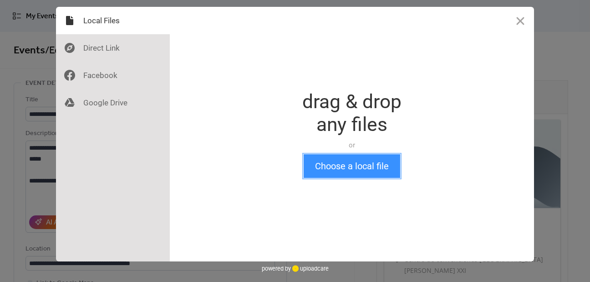
click at [376, 168] on button "Choose a local file" at bounding box center [352, 166] width 97 height 24
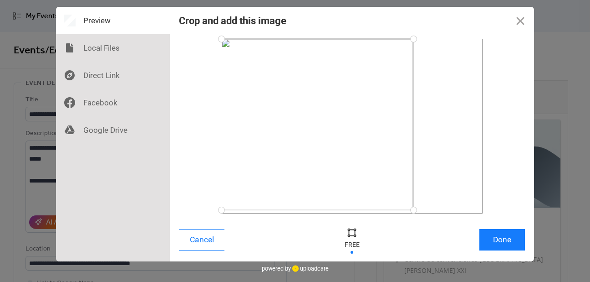
drag, startPoint x: 479, startPoint y: 211, endPoint x: 414, endPoint y: 210, distance: 65.6
click at [414, 210] on div at bounding box center [414, 210] width 16 height 16
drag, startPoint x: 343, startPoint y: 181, endPoint x: 380, endPoint y: 192, distance: 38.2
click at [380, 192] on div at bounding box center [355, 127] width 192 height 171
drag, startPoint x: 451, startPoint y: 42, endPoint x: 445, endPoint y: 35, distance: 9.0
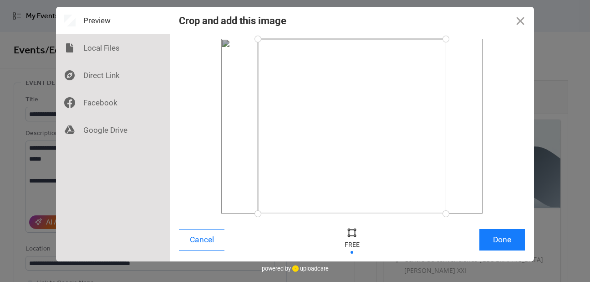
click at [445, 35] on div at bounding box center [446, 39] width 16 height 16
click at [501, 245] on button "Done" at bounding box center [503, 239] width 46 height 21
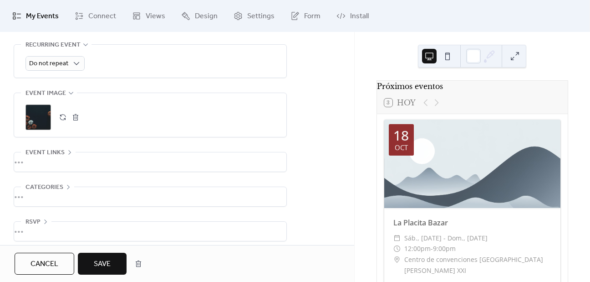
scroll to position [419, 0]
click at [106, 255] on button "Save" at bounding box center [102, 263] width 49 height 22
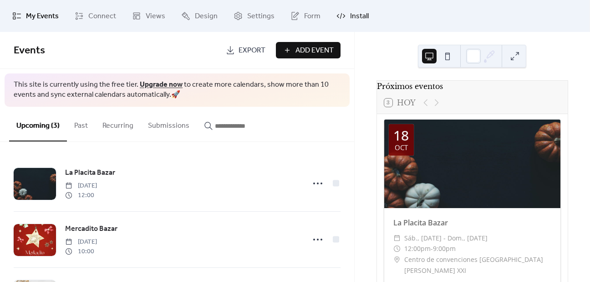
click at [354, 14] on span "Install" at bounding box center [359, 16] width 19 height 11
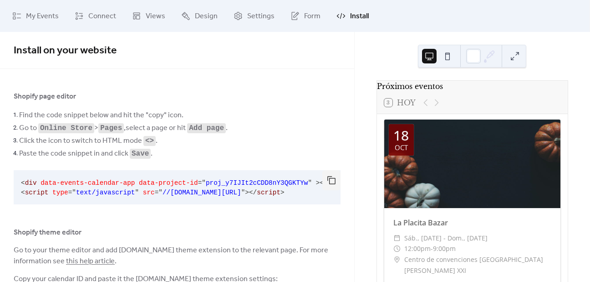
scroll to position [51, 0]
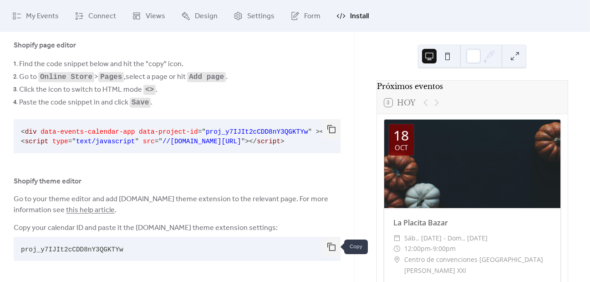
click at [326, 247] on button "button" at bounding box center [332, 246] width 18 height 20
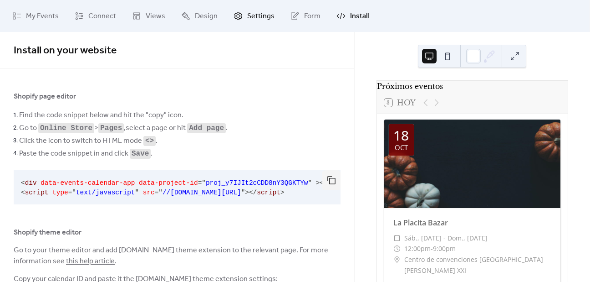
click at [262, 17] on span "Settings" at bounding box center [260, 16] width 27 height 11
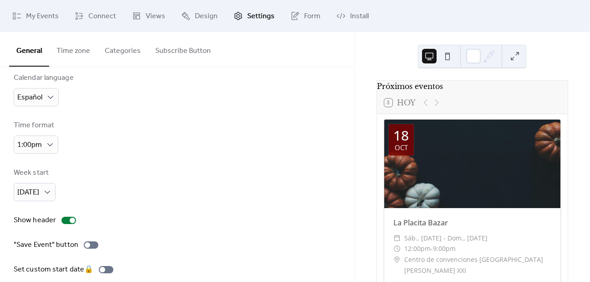
scroll to position [64, 0]
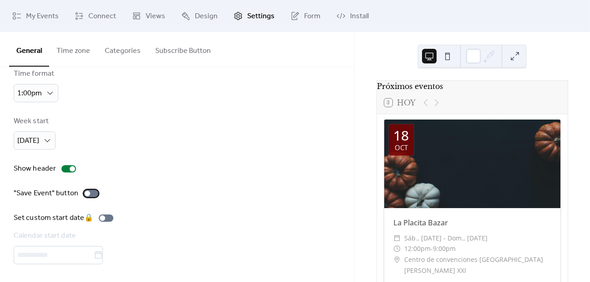
click at [89, 195] on div at bounding box center [91, 193] width 15 height 7
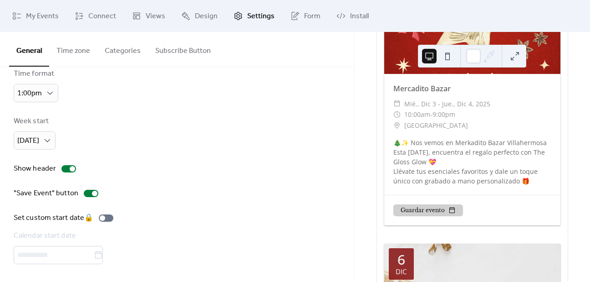
scroll to position [634, 0]
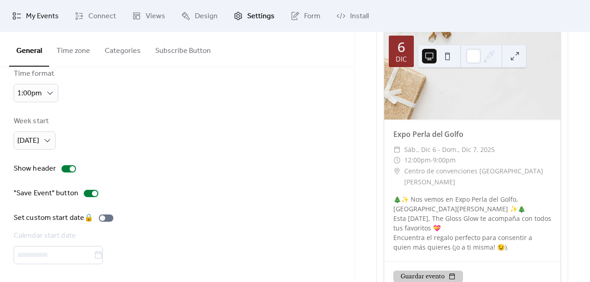
click at [49, 18] on span "My Events" at bounding box center [42, 16] width 33 height 11
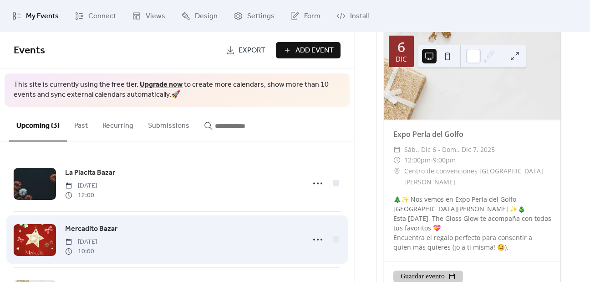
scroll to position [55, 0]
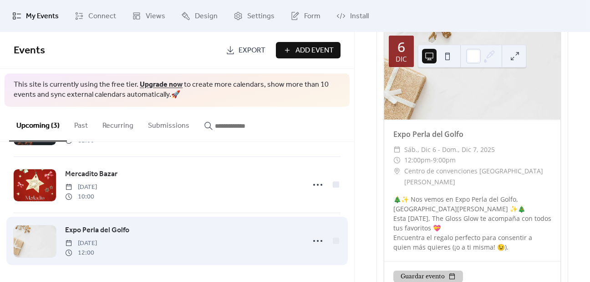
click at [97, 244] on span "[DATE]" at bounding box center [81, 243] width 32 height 10
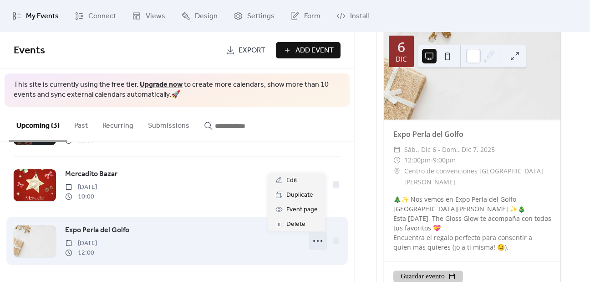
click at [319, 243] on icon at bounding box center [318, 240] width 15 height 15
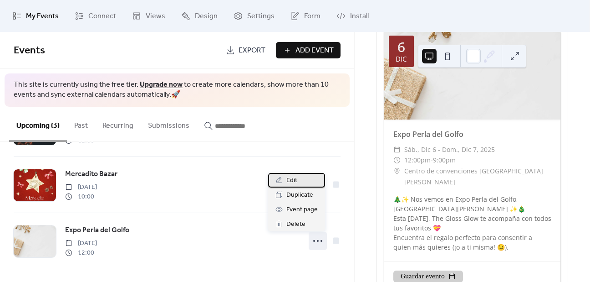
click at [282, 178] on icon at bounding box center [279, 179] width 7 height 7
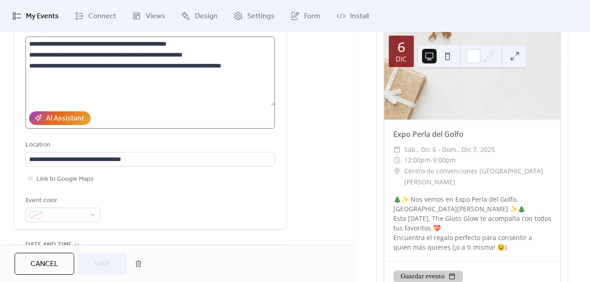
scroll to position [108, 0]
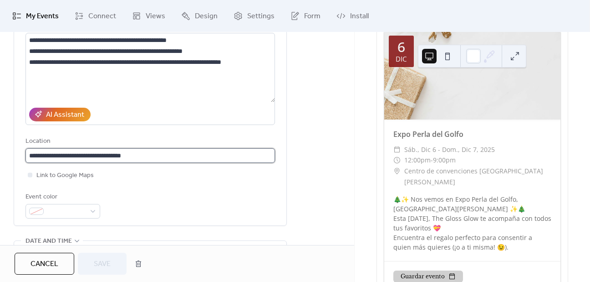
click at [166, 157] on input "**********" at bounding box center [151, 155] width 250 height 15
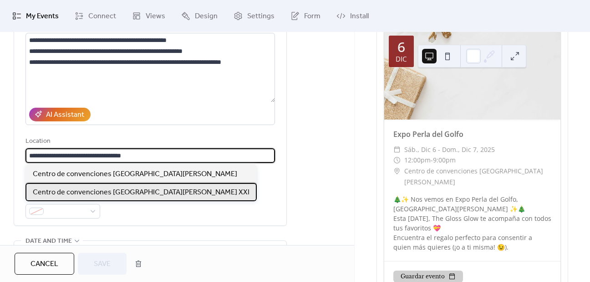
click at [171, 195] on span "Centro de convenciones [GEOGRAPHIC_DATA][PERSON_NAME] XXI" at bounding box center [141, 192] width 217 height 11
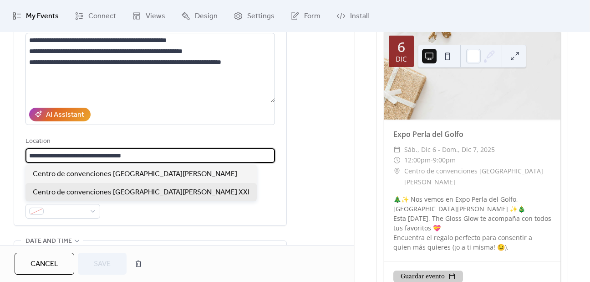
type input "**********"
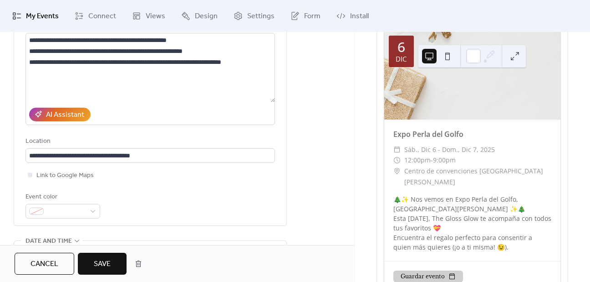
click at [109, 260] on span "Save" at bounding box center [102, 263] width 17 height 11
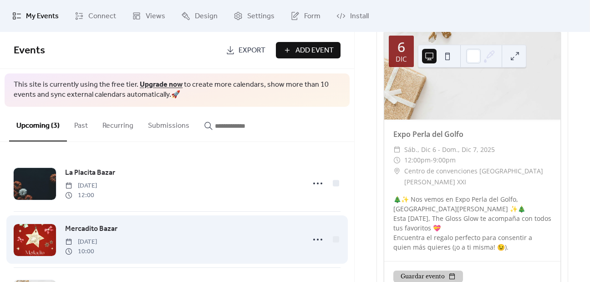
scroll to position [55, 0]
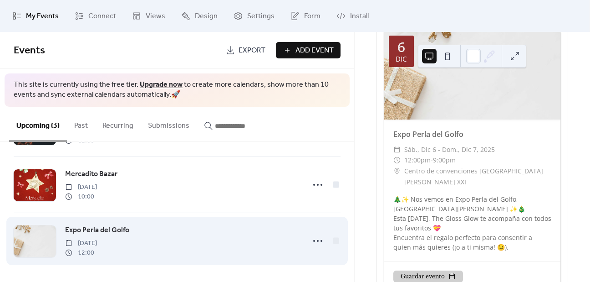
click at [128, 235] on link "Expo Perla del Golfo" at bounding box center [97, 230] width 64 height 12
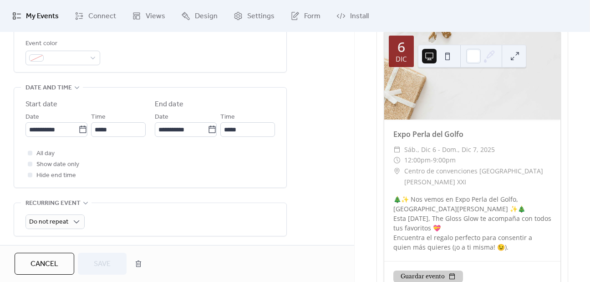
scroll to position [260, 0]
click at [31, 154] on div at bounding box center [30, 153] width 5 height 5
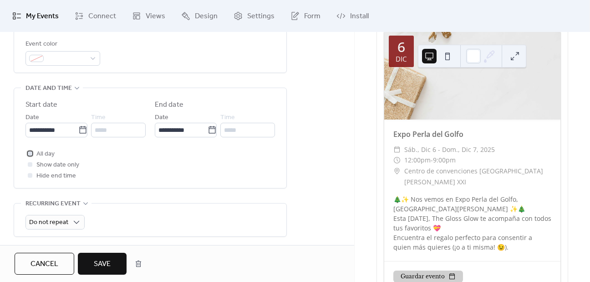
click at [31, 154] on div at bounding box center [30, 153] width 5 height 5
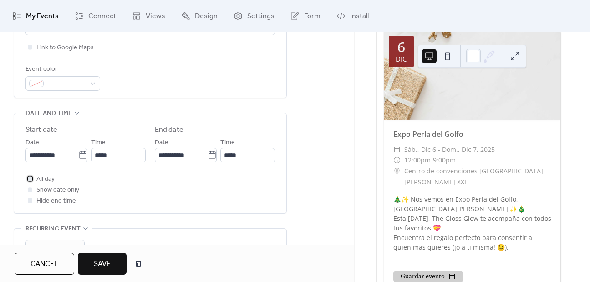
scroll to position [237, 0]
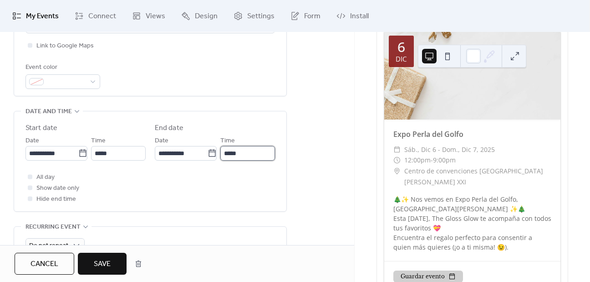
click at [252, 157] on input "*****" at bounding box center [248, 153] width 55 height 15
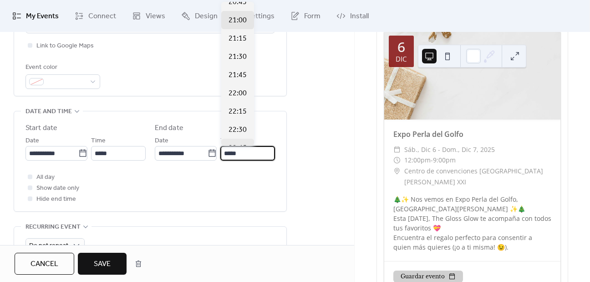
scroll to position [1520, 0]
click at [258, 173] on div "All day Show date only Hide end time" at bounding box center [151, 187] width 250 height 33
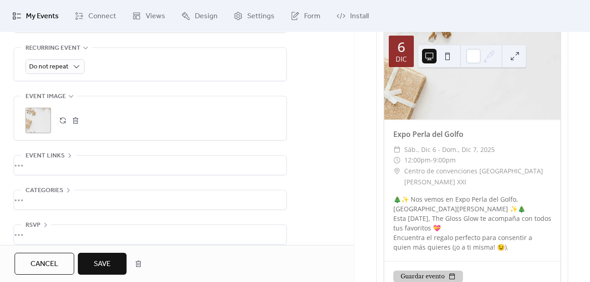
scroll to position [425, 0]
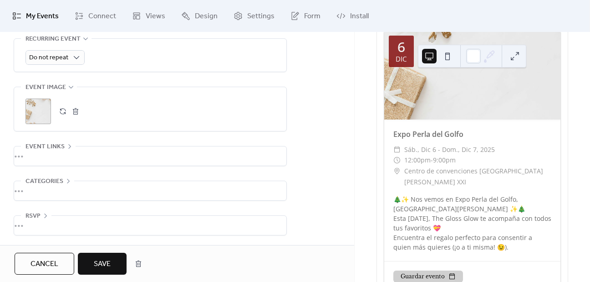
click at [111, 187] on div "•••" at bounding box center [150, 190] width 272 height 19
click at [47, 182] on span "Categories" at bounding box center [45, 181] width 38 height 11
click at [44, 217] on div "•••" at bounding box center [150, 225] width 272 height 19
click at [44, 217] on icon at bounding box center [45, 215] width 7 height 7
click at [53, 141] on span "Event links" at bounding box center [45, 146] width 39 height 11
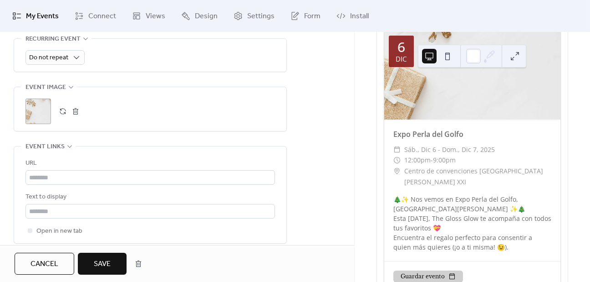
click at [53, 144] on span "Event links" at bounding box center [45, 146] width 39 height 11
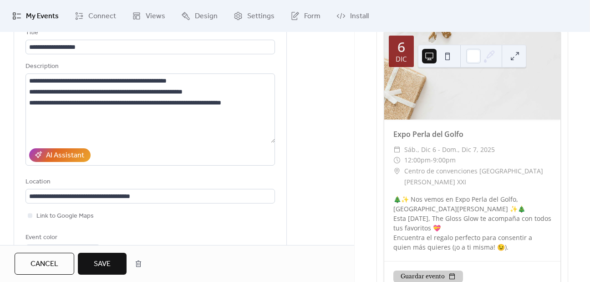
scroll to position [0, 0]
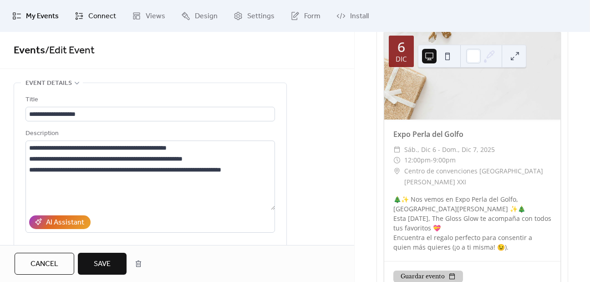
click at [93, 15] on span "Connect" at bounding box center [102, 16] width 28 height 11
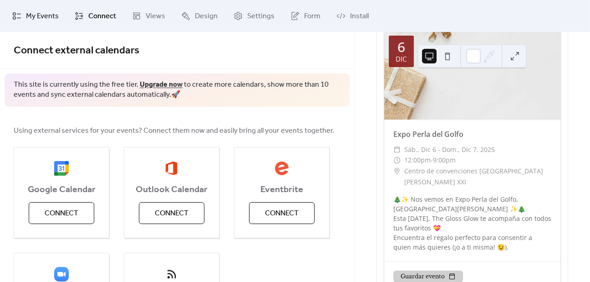
click at [43, 15] on span "My Events" at bounding box center [42, 16] width 33 height 11
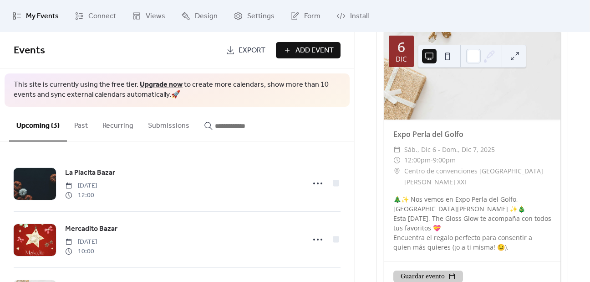
click at [452, 57] on button at bounding box center [448, 56] width 15 height 15
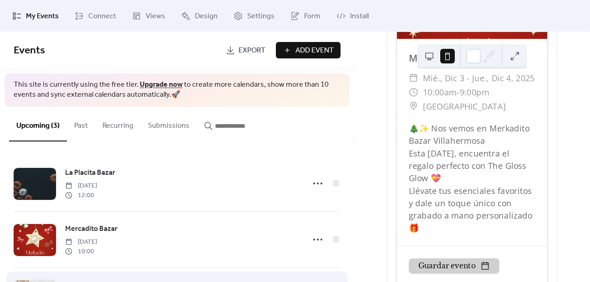
scroll to position [536, 0]
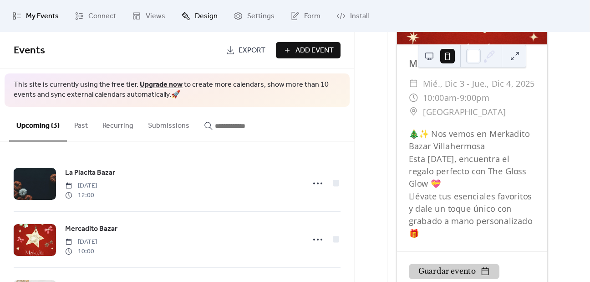
click at [202, 17] on span "Design" at bounding box center [206, 16] width 23 height 11
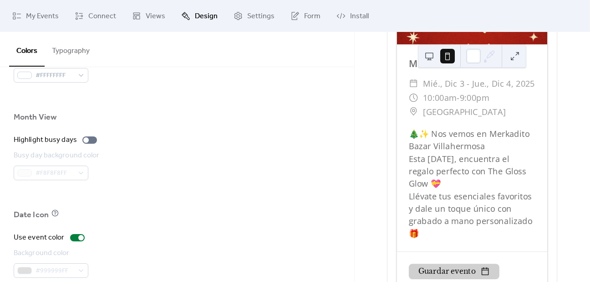
scroll to position [611, 0]
click at [90, 136] on div at bounding box center [89, 138] width 15 height 7
click at [91, 136] on div at bounding box center [93, 138] width 5 height 5
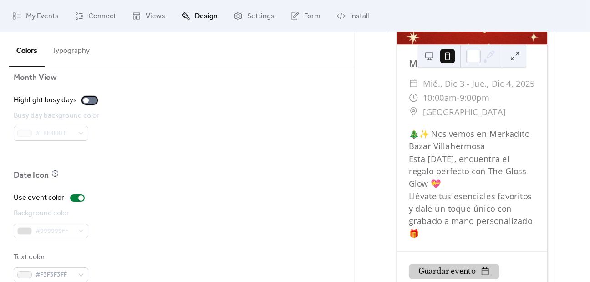
scroll to position [668, 0]
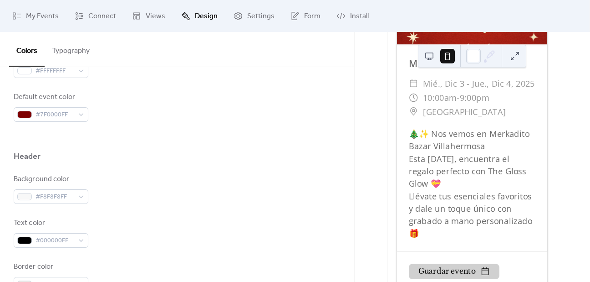
click at [82, 50] on button "Typography" at bounding box center [71, 49] width 52 height 34
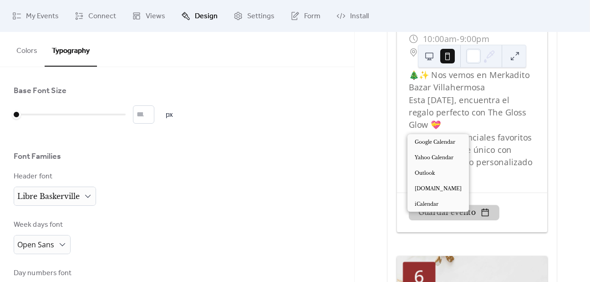
click at [437, 217] on button "Guardar evento" at bounding box center [454, 212] width 91 height 15
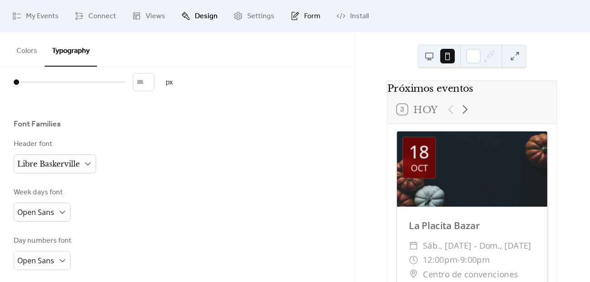
click at [315, 15] on span "Form" at bounding box center [312, 16] width 16 height 11
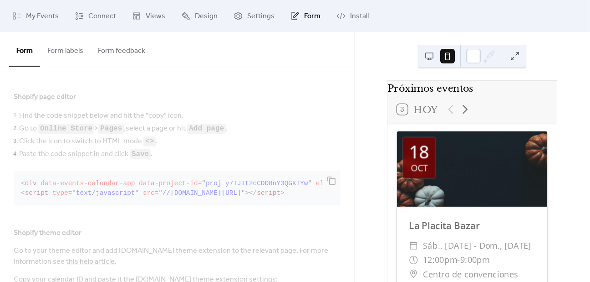
scroll to position [208, 0]
click at [74, 51] on button "Form labels" at bounding box center [65, 49] width 51 height 34
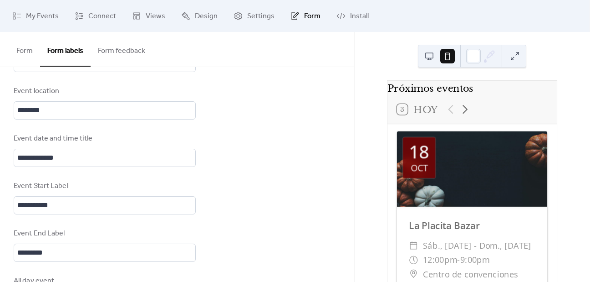
scroll to position [614, 0]
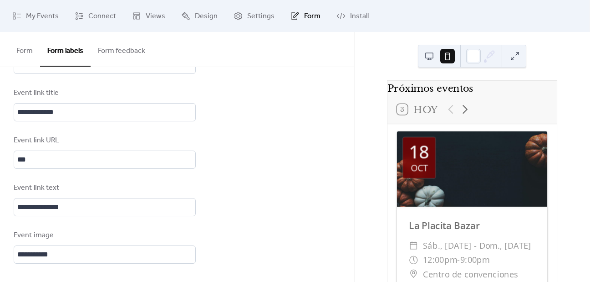
click at [123, 51] on button "Form feedback" at bounding box center [122, 49] width 62 height 34
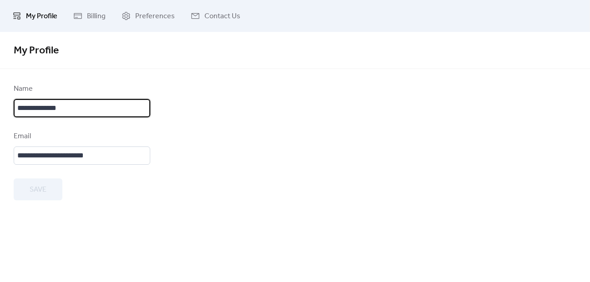
click at [73, 112] on input "**********" at bounding box center [82, 108] width 137 height 18
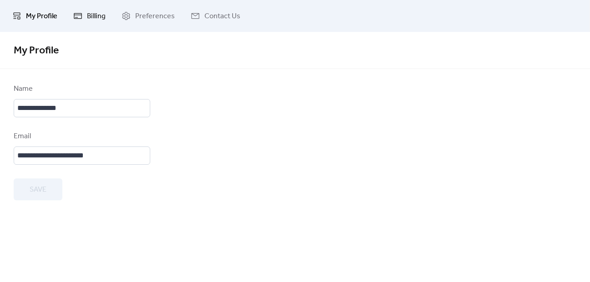
click at [90, 25] on link "Billing" at bounding box center [90, 16] width 46 height 25
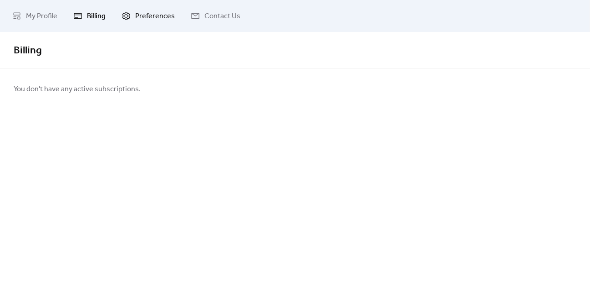
click at [133, 16] on link "Preferences" at bounding box center [148, 16] width 67 height 25
click at [31, 118] on div "Preferences Dashboard language English" at bounding box center [295, 157] width 590 height 250
click at [37, 109] on span "English" at bounding box center [28, 108] width 23 height 14
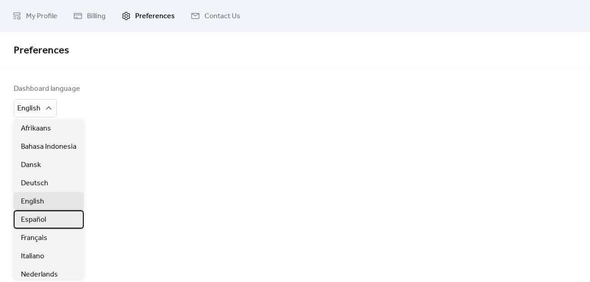
click at [60, 217] on div "Español" at bounding box center [49, 219] width 70 height 18
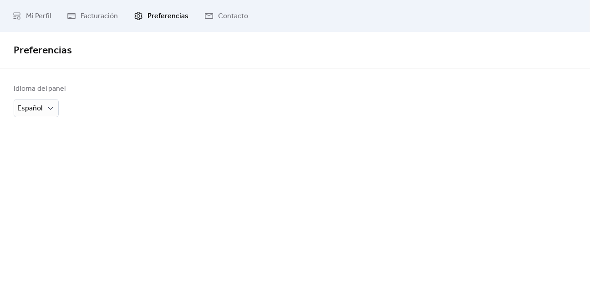
click at [190, 49] on span "Preferencias" at bounding box center [295, 50] width 563 height 18
click at [235, 15] on span "Contacto" at bounding box center [233, 16] width 30 height 11
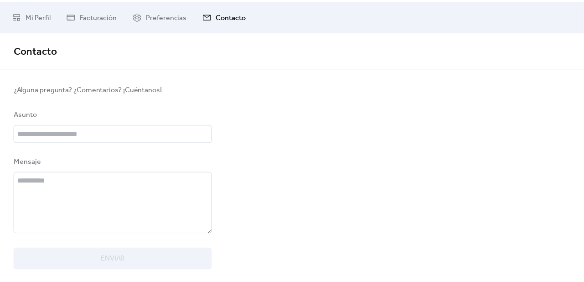
scroll to position [7, 0]
